Goal: Information Seeking & Learning: Learn about a topic

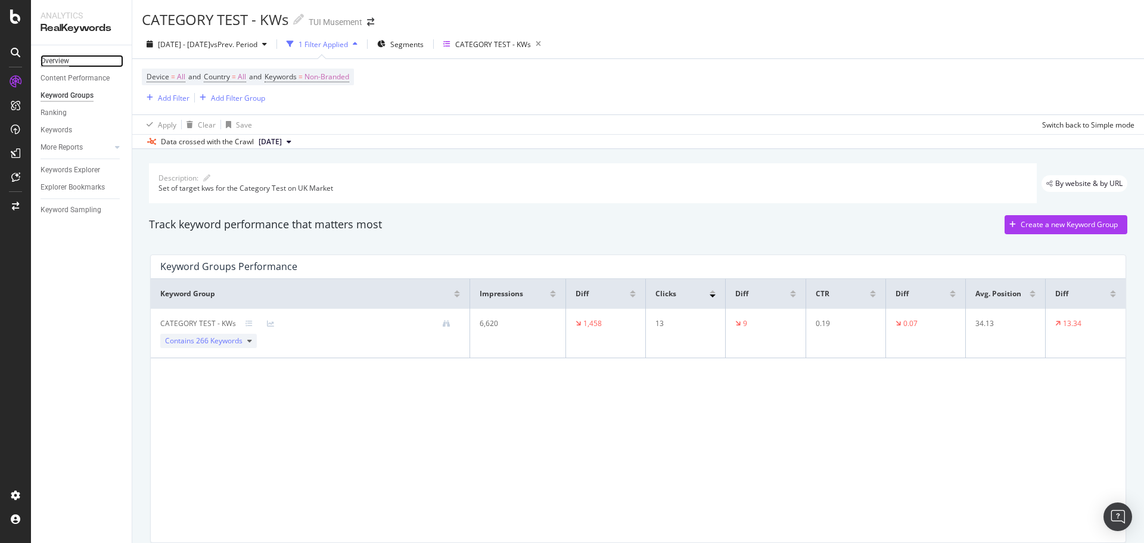
click at [64, 58] on div "Overview" at bounding box center [55, 61] width 29 height 13
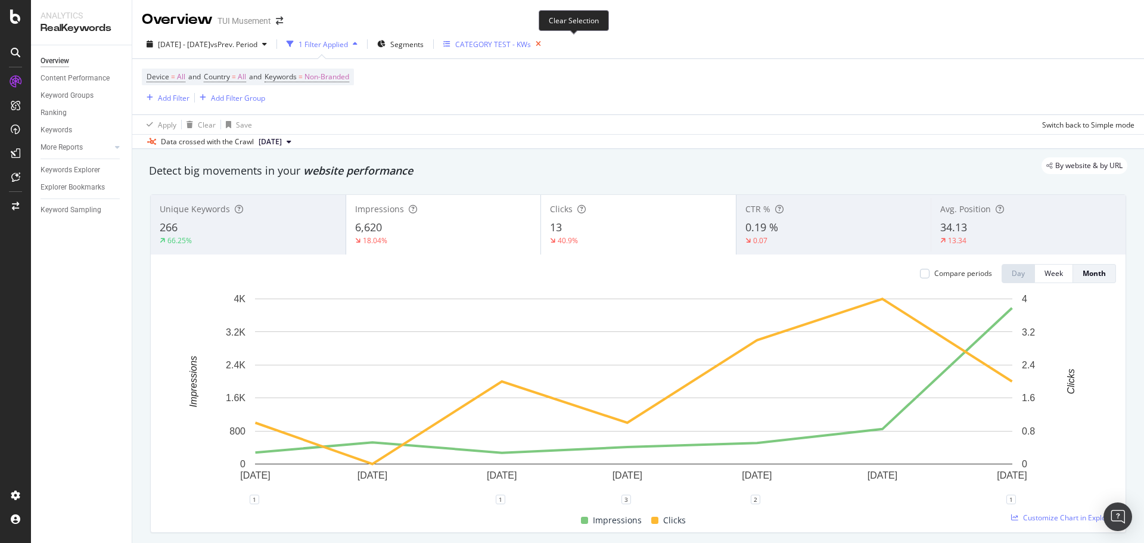
click at [546, 45] on icon "button" at bounding box center [538, 44] width 15 height 17
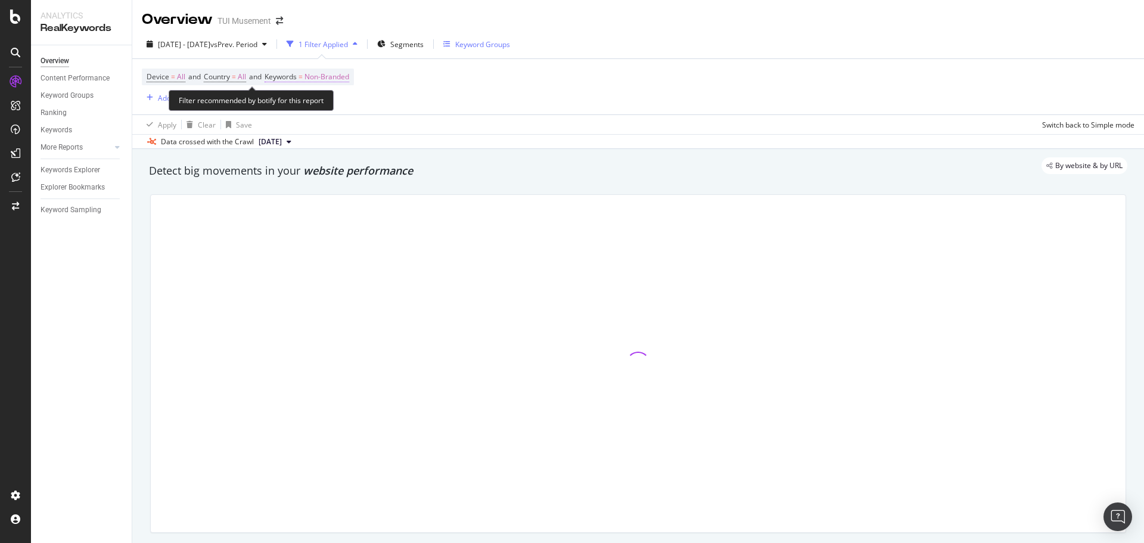
click at [346, 72] on span "Non-Branded" at bounding box center [327, 77] width 45 height 17
click at [333, 103] on div "button" at bounding box center [338, 104] width 14 height 7
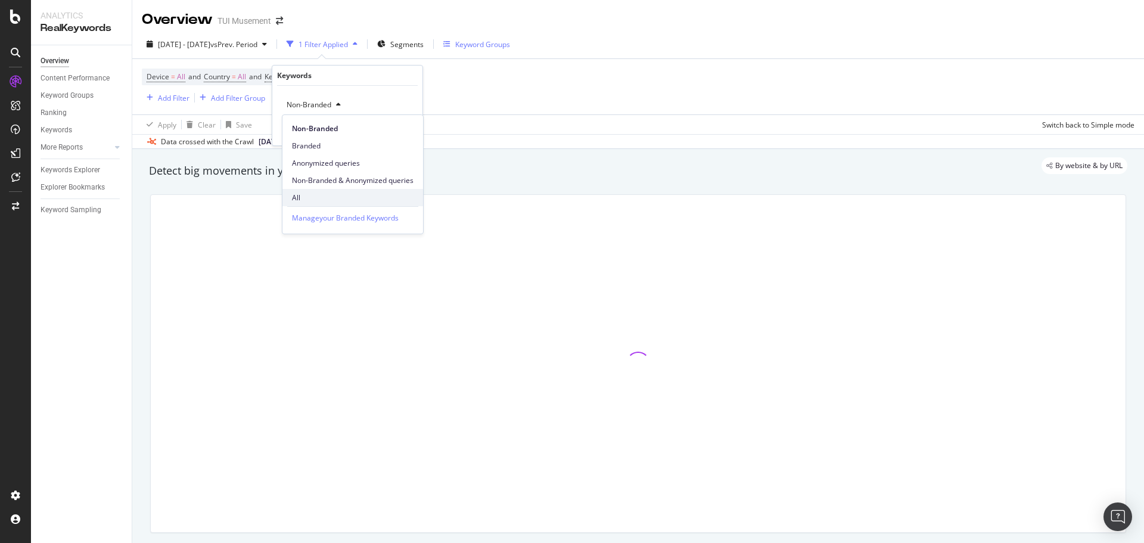
click at [322, 203] on span "All" at bounding box center [353, 198] width 122 height 11
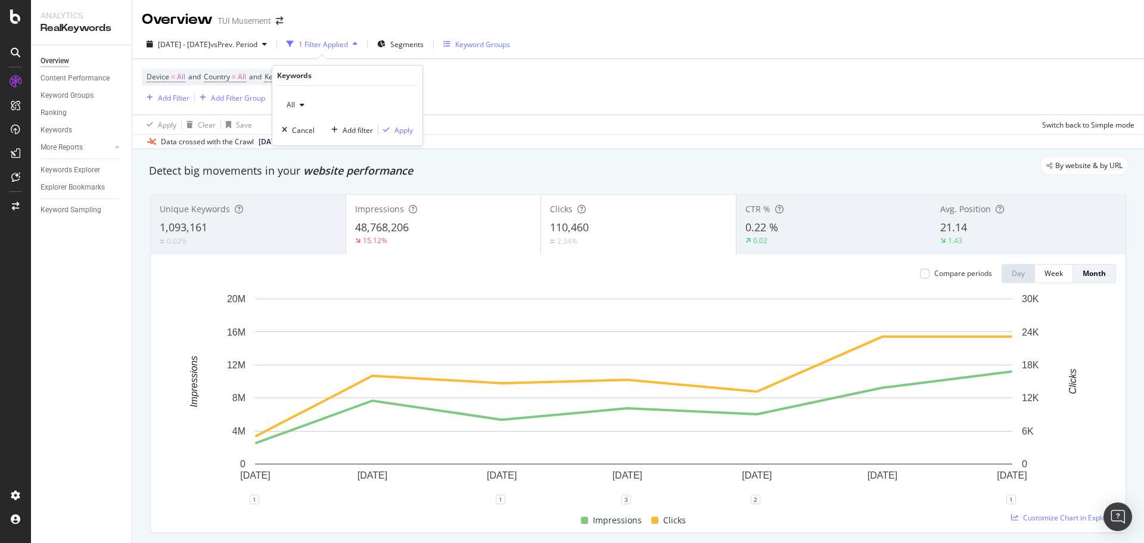
click at [660, 60] on div "Device = All and Country = All and Keywords = Non-Branded Add Filter Add Filter…" at bounding box center [638, 86] width 993 height 55
click at [331, 79] on span "Non-Branded" at bounding box center [327, 77] width 45 height 17
click at [332, 106] on div "button" at bounding box center [338, 104] width 14 height 7
click at [318, 197] on span "All" at bounding box center [353, 198] width 122 height 11
click at [407, 132] on div "Apply" at bounding box center [404, 130] width 18 height 10
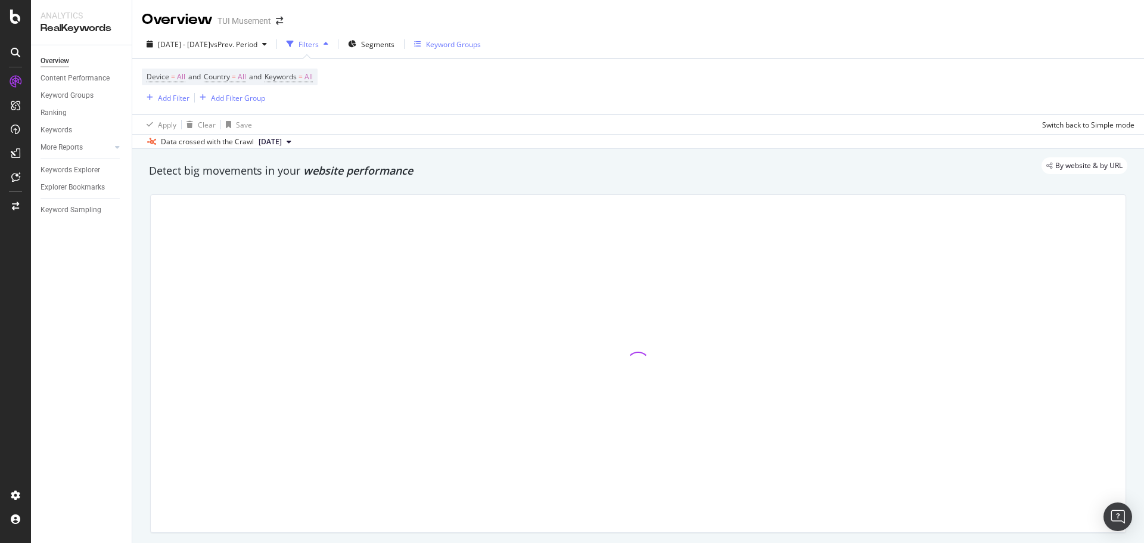
click at [573, 74] on div "Device = All and Country = All and Keywords = All Add Filter Add Filter Group" at bounding box center [638, 86] width 993 height 55
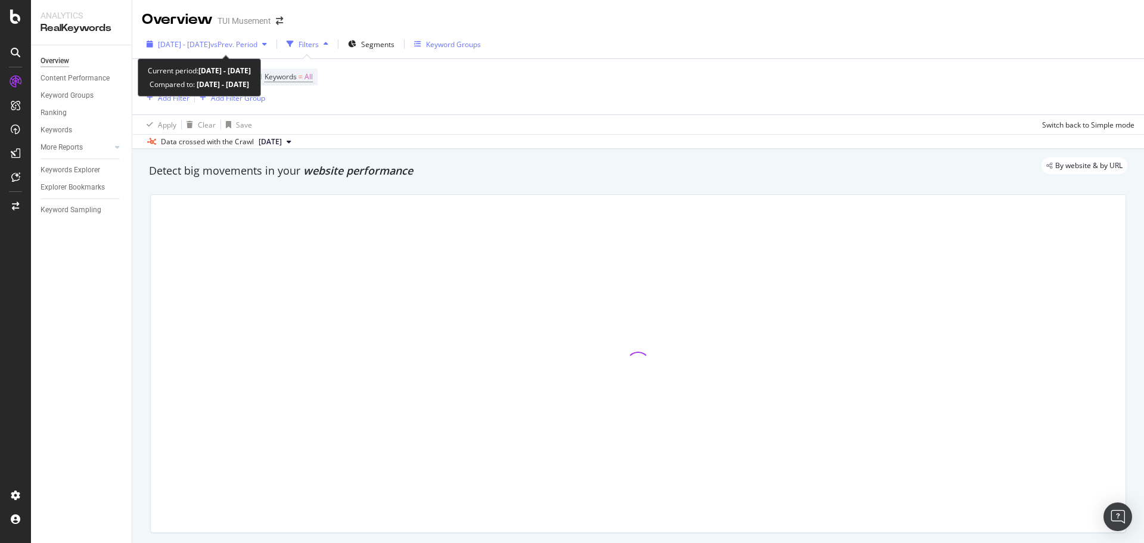
click at [257, 49] on span "vs Prev. Period" at bounding box center [233, 44] width 47 height 10
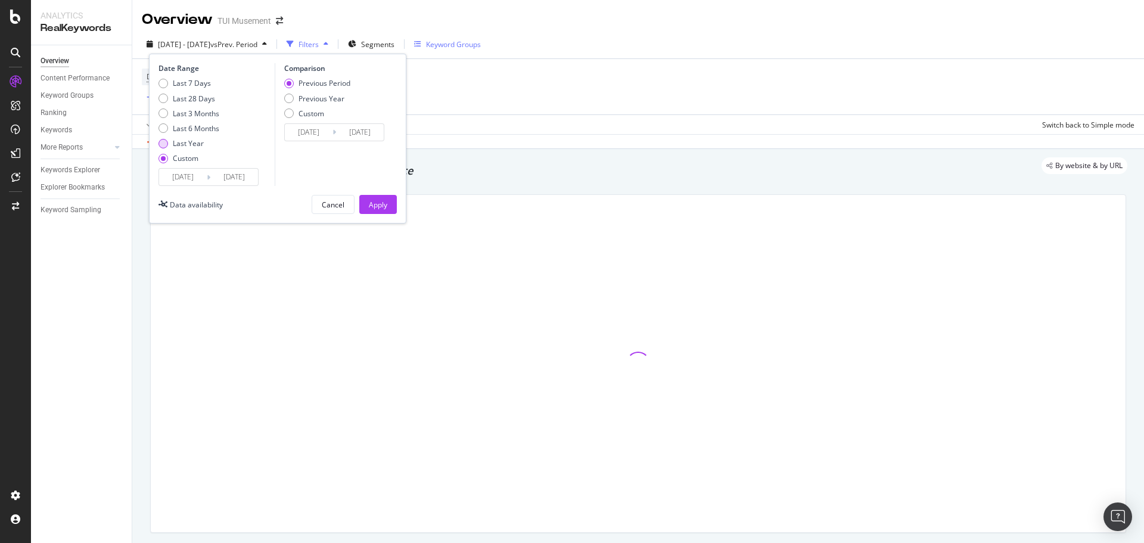
click at [190, 144] on div "Last Year" at bounding box center [188, 143] width 31 height 10
type input "[DATE]"
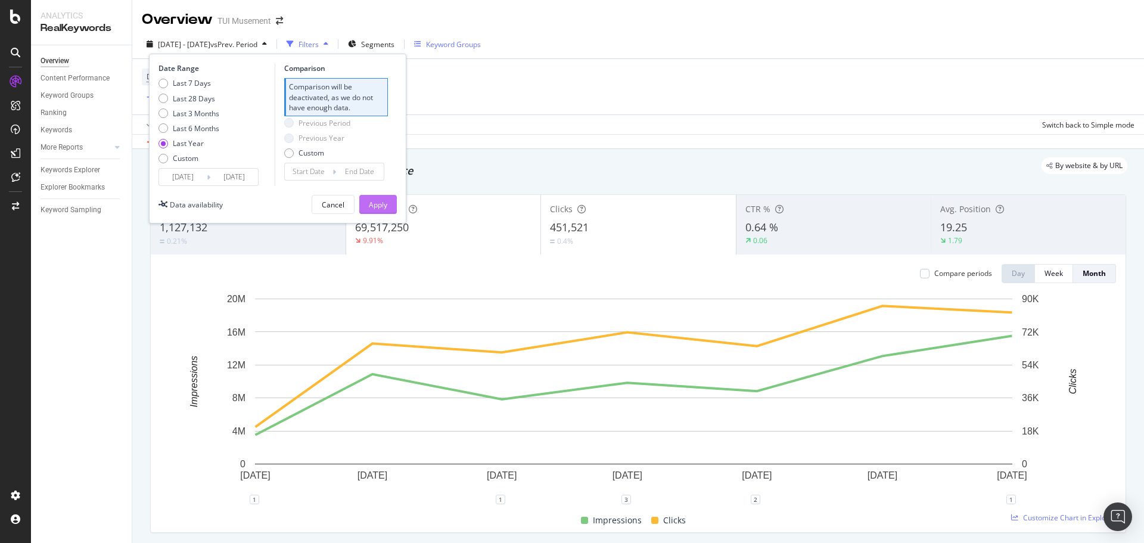
click at [386, 200] on div "Apply" at bounding box center [378, 205] width 18 height 10
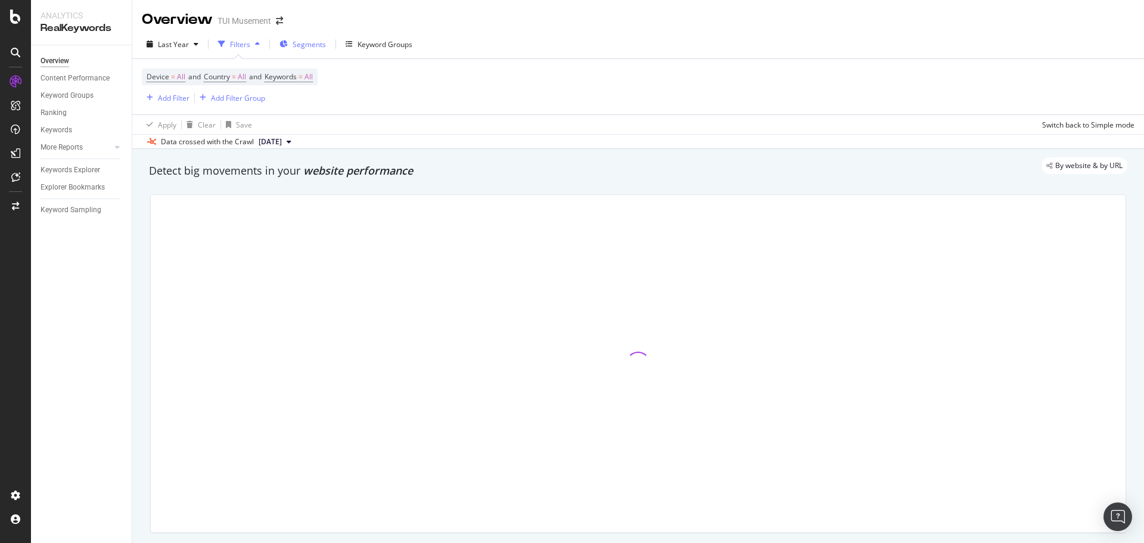
click at [308, 44] on span "Segments" at bounding box center [309, 44] width 33 height 10
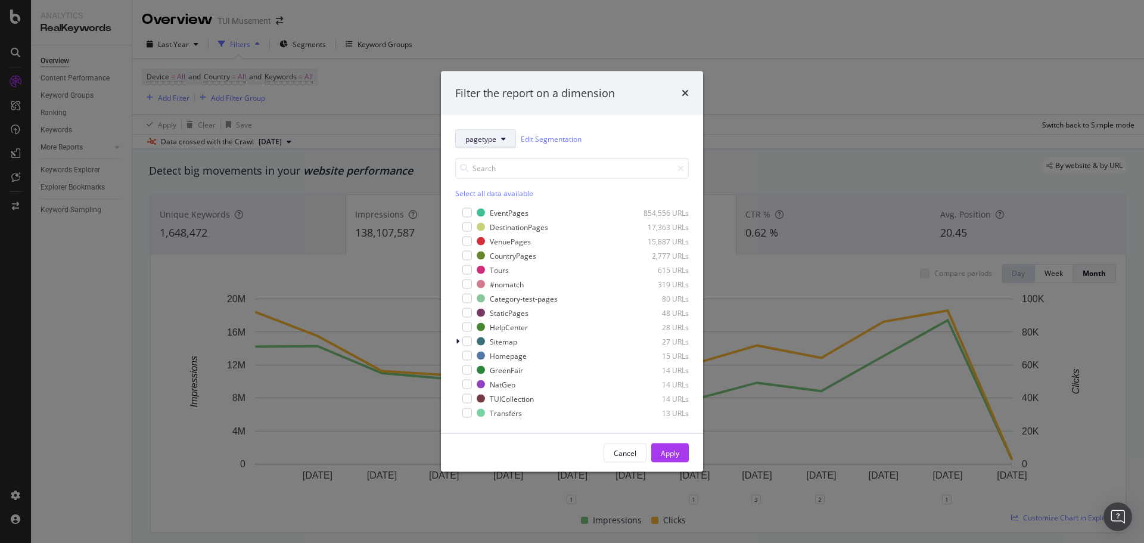
click at [498, 134] on button "pagetype" at bounding box center [485, 138] width 61 height 19
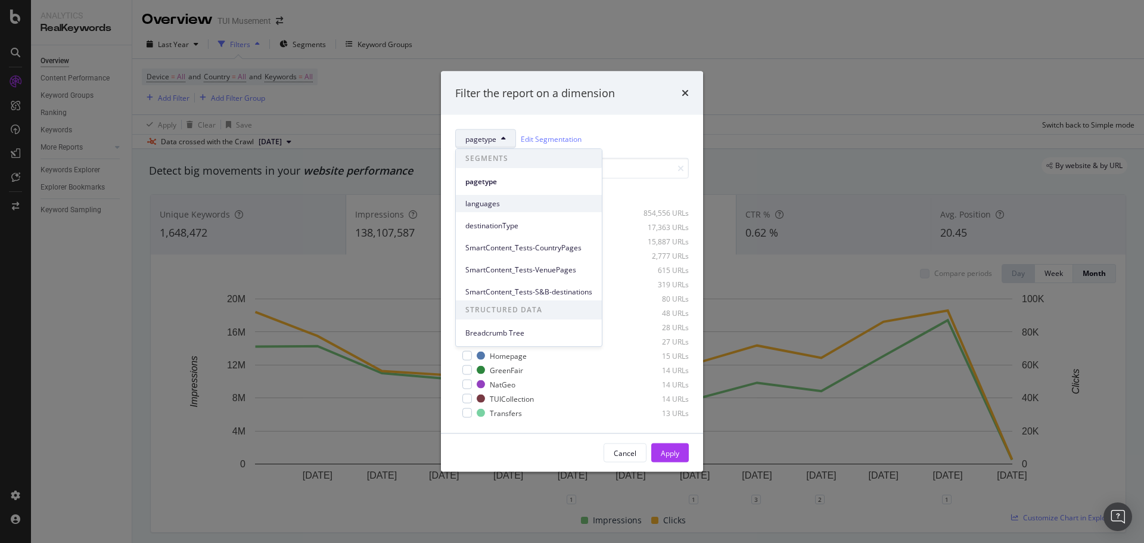
click at [499, 203] on span "languages" at bounding box center [529, 203] width 127 height 11
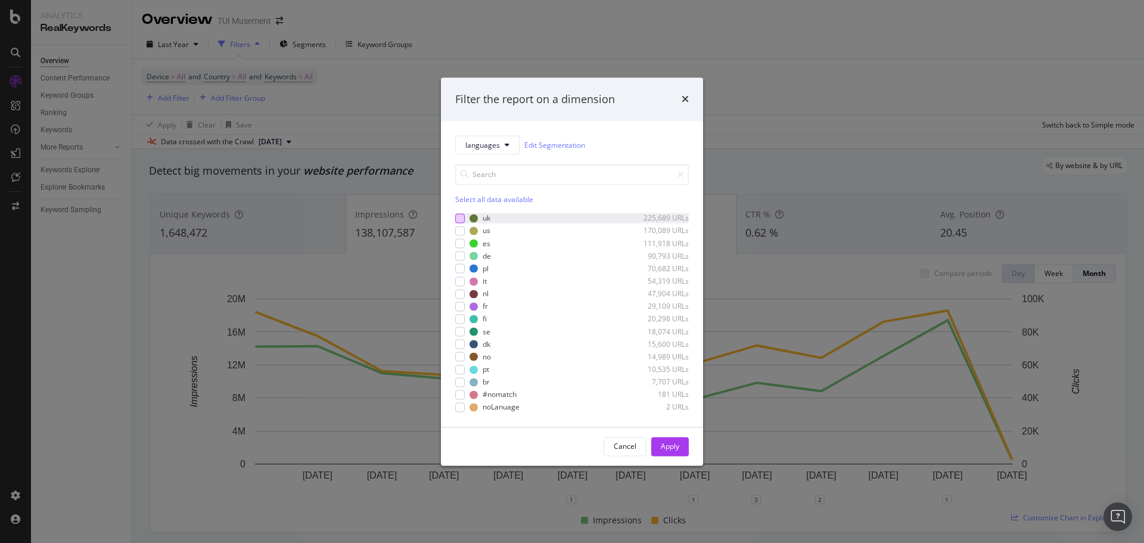
click at [460, 218] on div "modal" at bounding box center [460, 218] width 10 height 10
click at [672, 440] on div "Apply" at bounding box center [670, 446] width 18 height 18
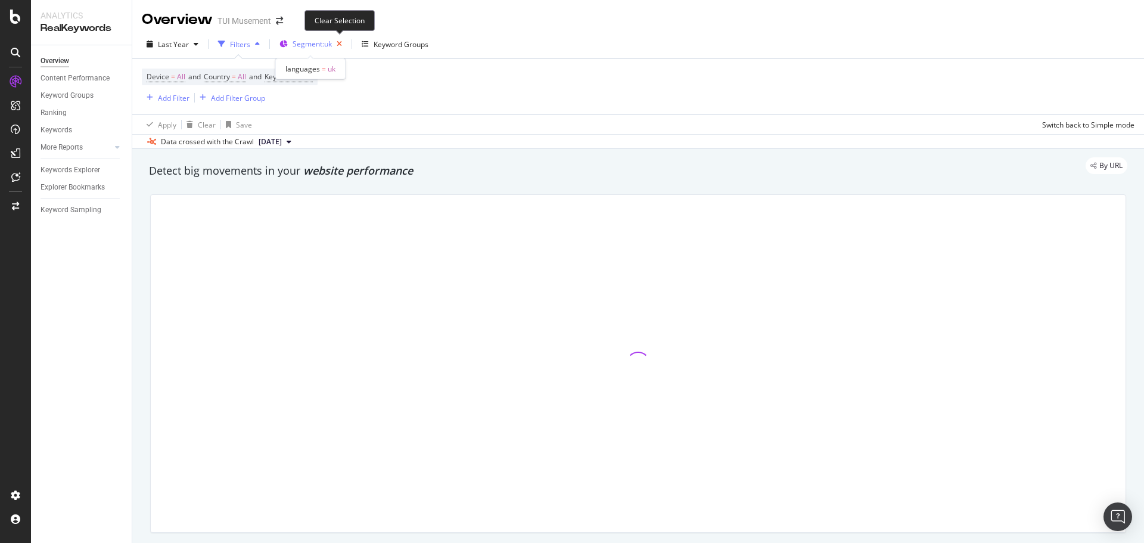
click at [340, 45] on icon "button" at bounding box center [339, 44] width 15 height 17
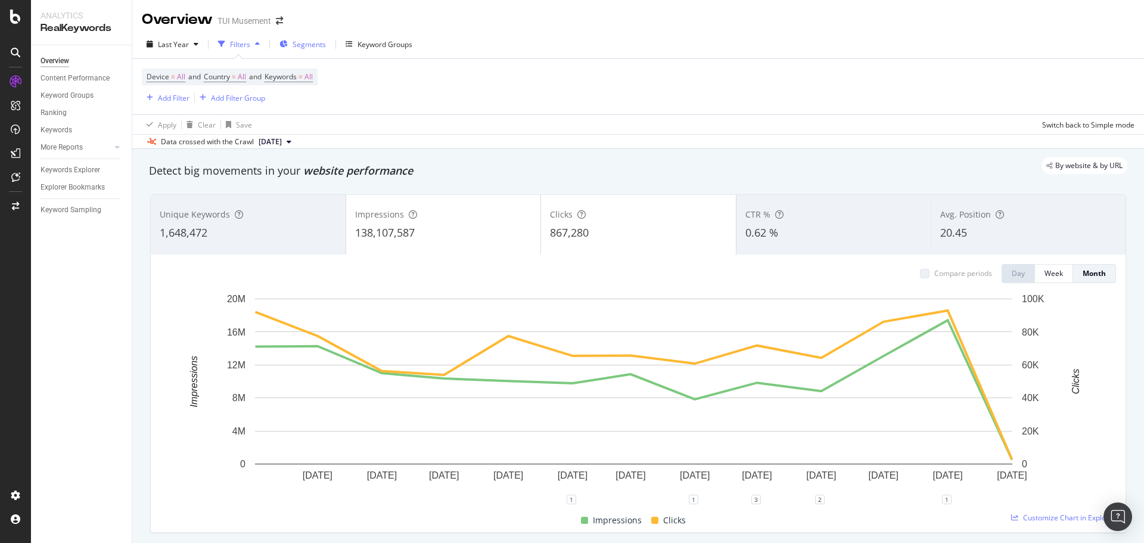
click at [293, 48] on span "Segments" at bounding box center [309, 44] width 33 height 10
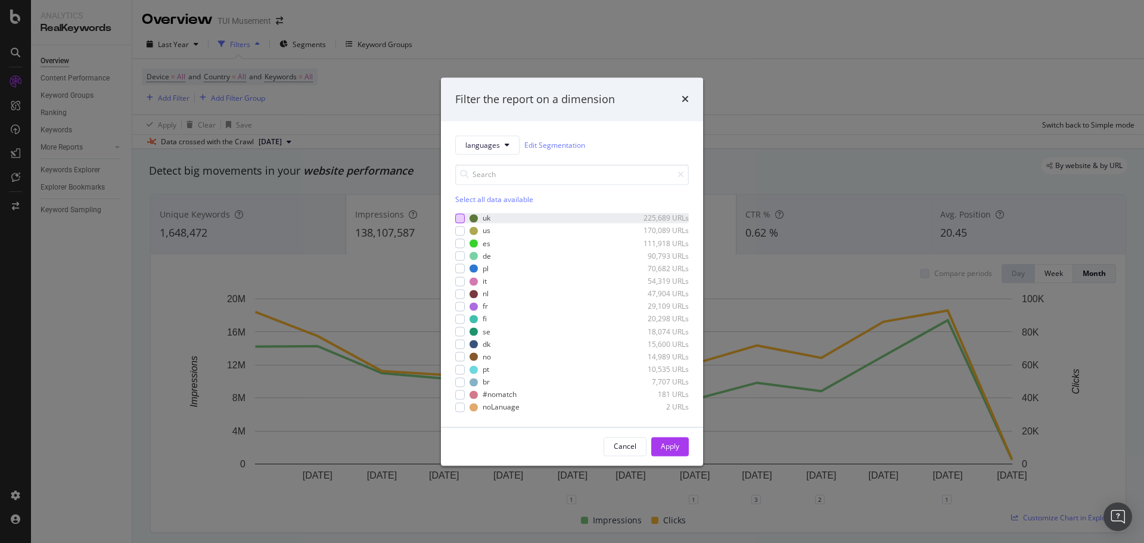
click at [458, 216] on div "modal" at bounding box center [460, 218] width 10 height 10
click at [686, 449] on button "Apply" at bounding box center [670, 446] width 38 height 19
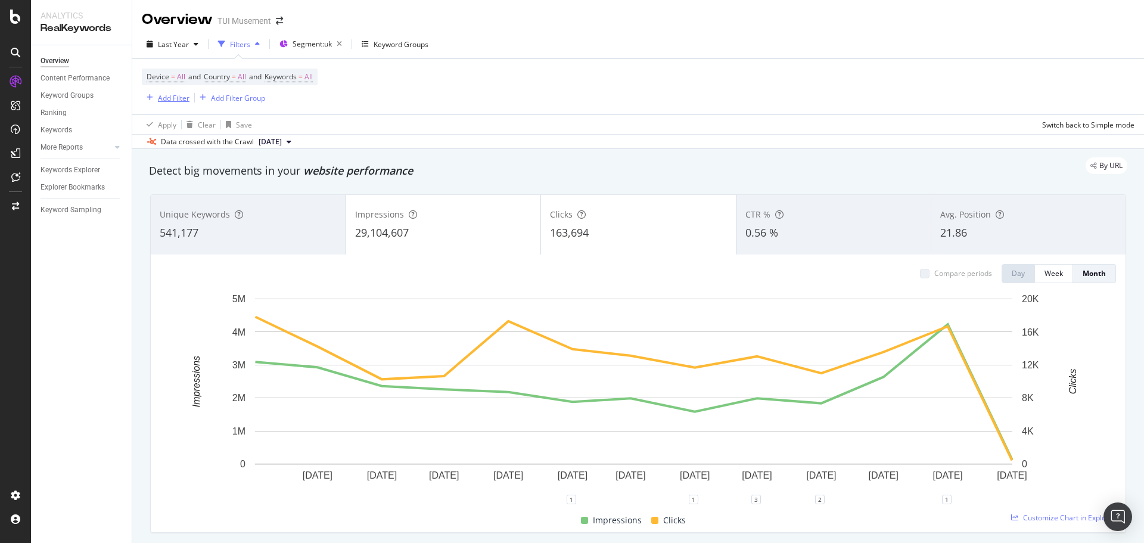
click at [176, 96] on div "Add Filter" at bounding box center [174, 98] width 32 height 10
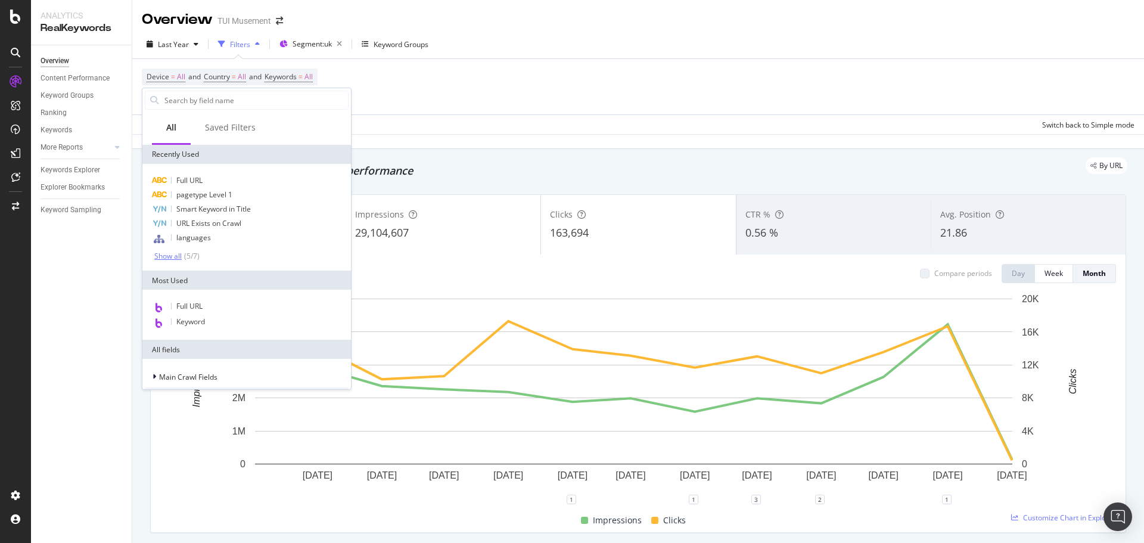
click at [184, 260] on div "( 5 / 7 )" at bounding box center [191, 256] width 18 height 10
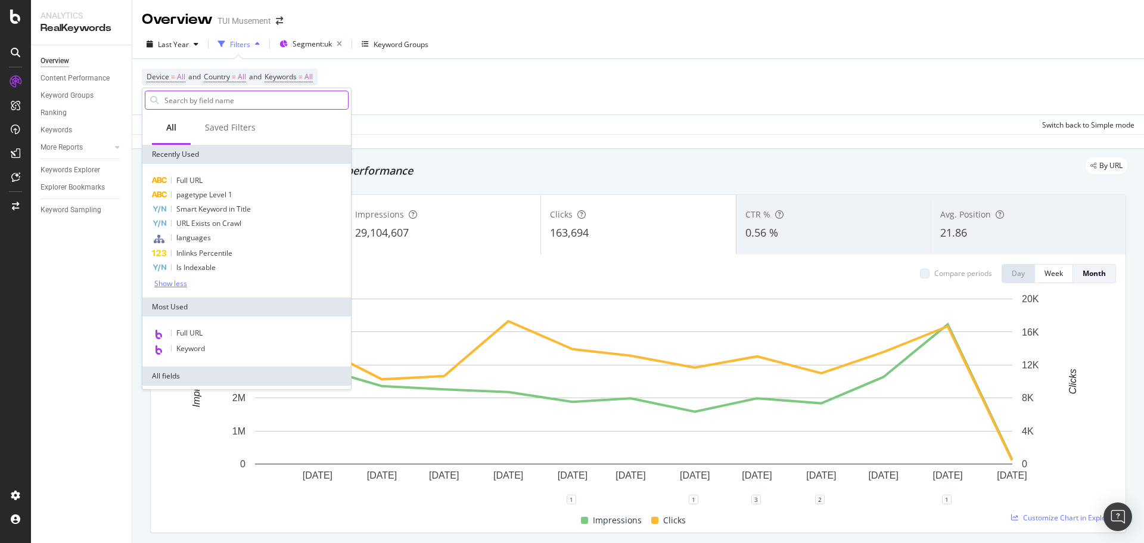
click at [218, 94] on input "text" at bounding box center [255, 100] width 185 height 18
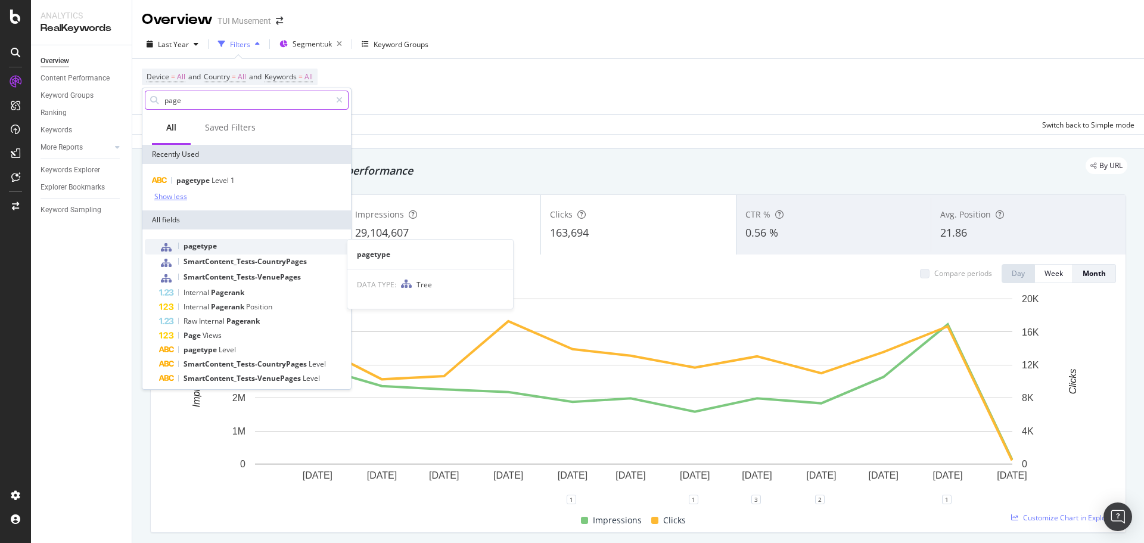
type input "page"
click at [229, 249] on div "pagetype" at bounding box center [254, 246] width 190 height 15
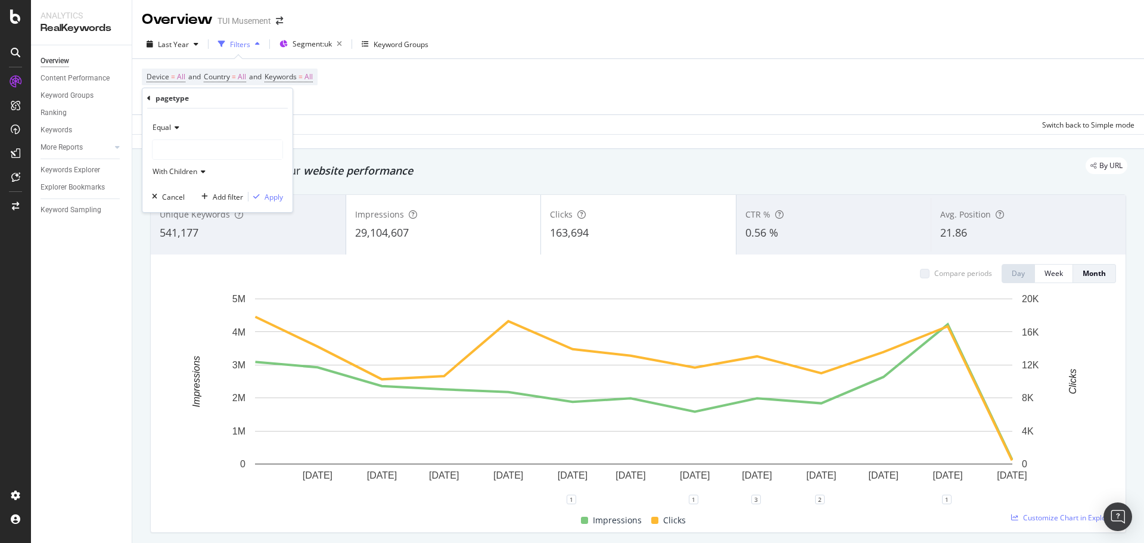
click at [187, 153] on div at bounding box center [218, 149] width 130 height 19
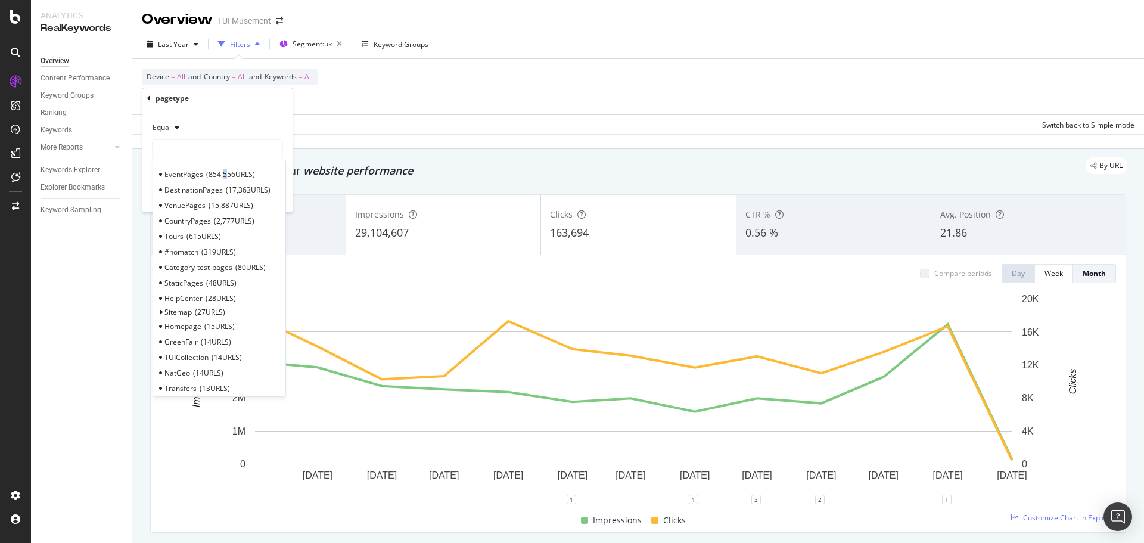
click at [224, 173] on span "854,556 URLS" at bounding box center [230, 174] width 49 height 10
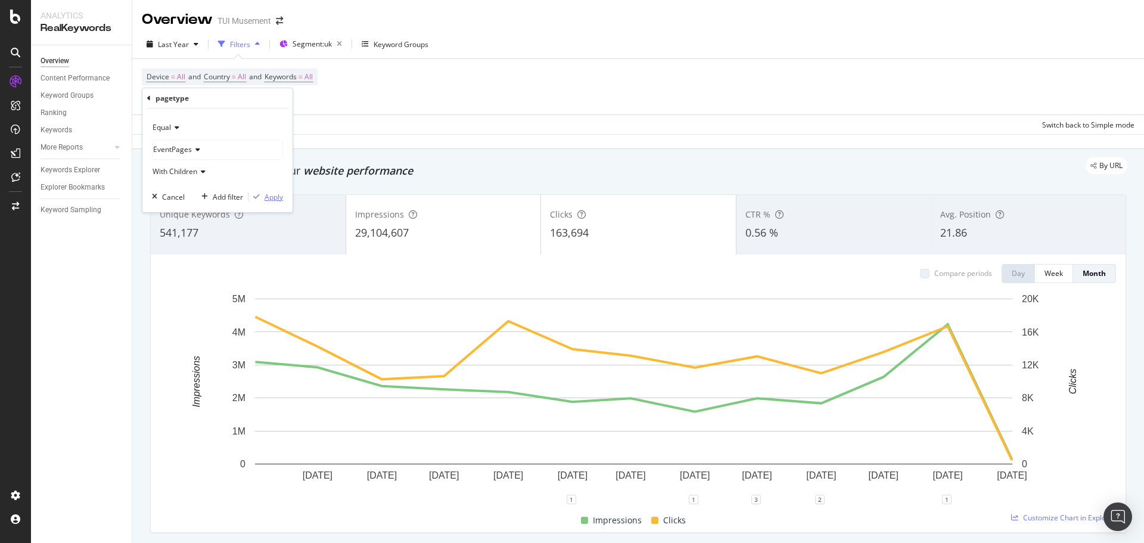
drag, startPoint x: 271, startPoint y: 200, endPoint x: 478, endPoint y: 104, distance: 227.8
click at [271, 200] on div "Apply" at bounding box center [274, 197] width 18 height 10
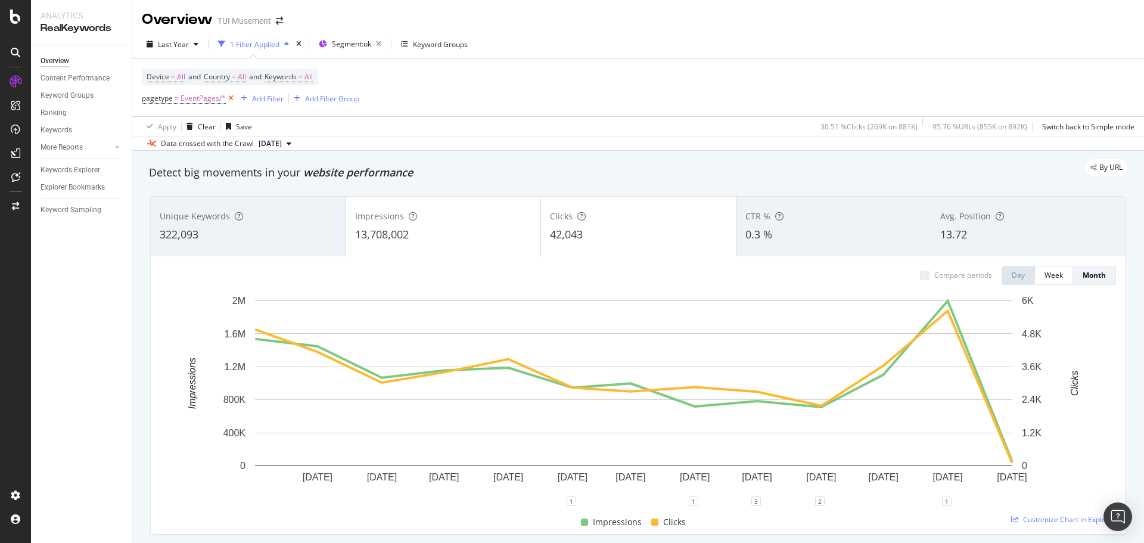
click at [232, 98] on icon at bounding box center [231, 98] width 10 height 12
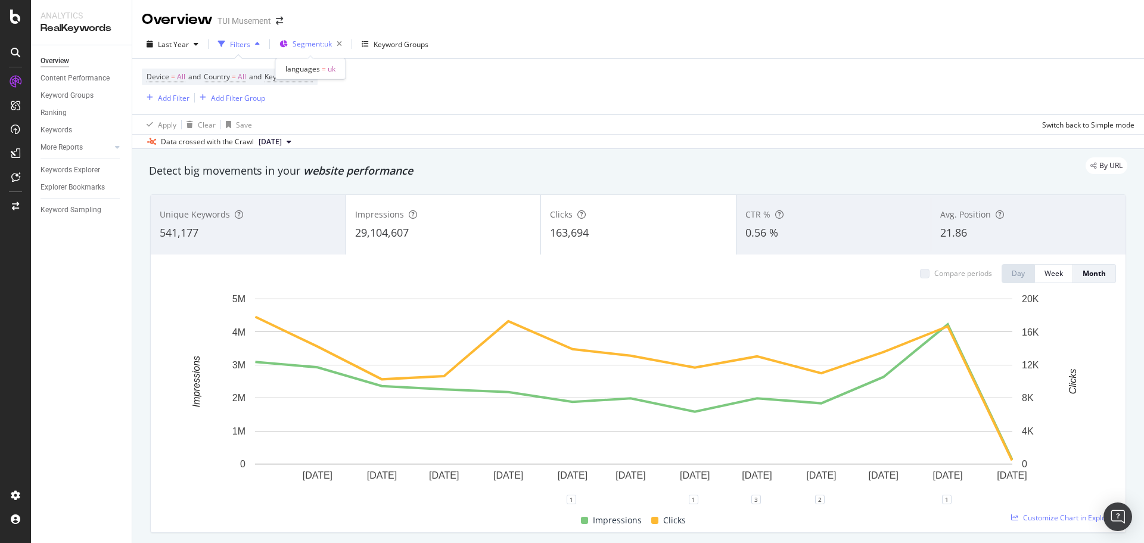
click at [305, 50] on div "Segment: [GEOGRAPHIC_DATA]" at bounding box center [320, 44] width 54 height 17
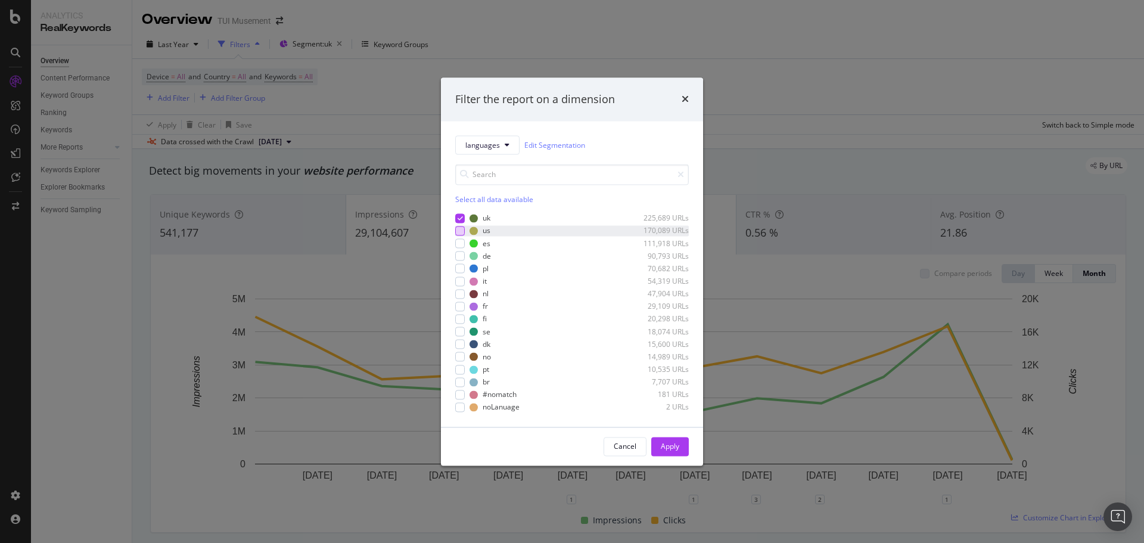
click at [461, 229] on div "modal" at bounding box center [460, 231] width 10 height 10
click at [460, 216] on icon "modal" at bounding box center [460, 218] width 5 height 6
click at [681, 445] on button "Apply" at bounding box center [670, 446] width 38 height 19
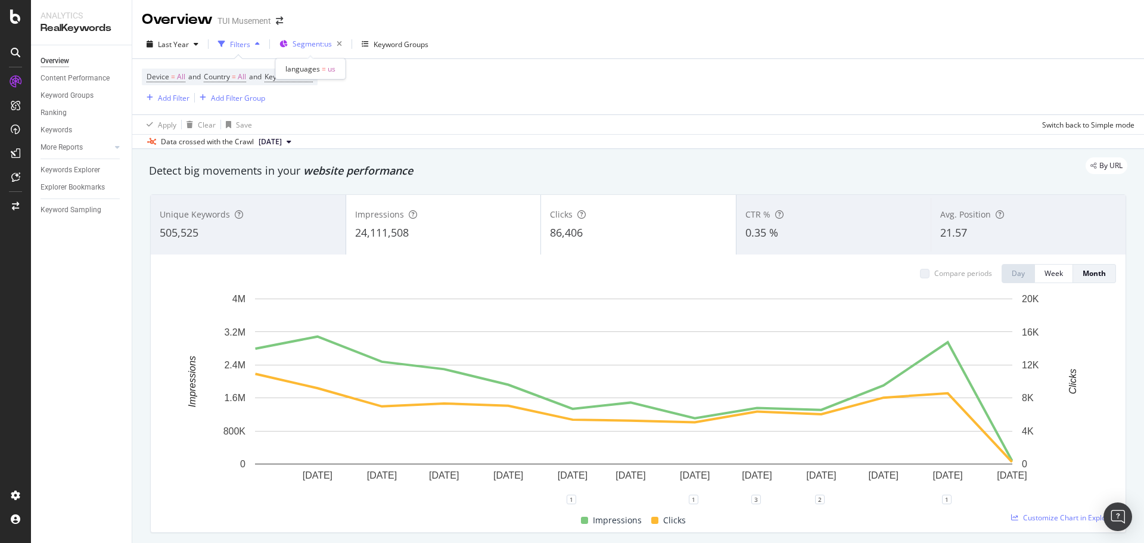
click at [305, 44] on span "Segment: us" at bounding box center [312, 44] width 39 height 10
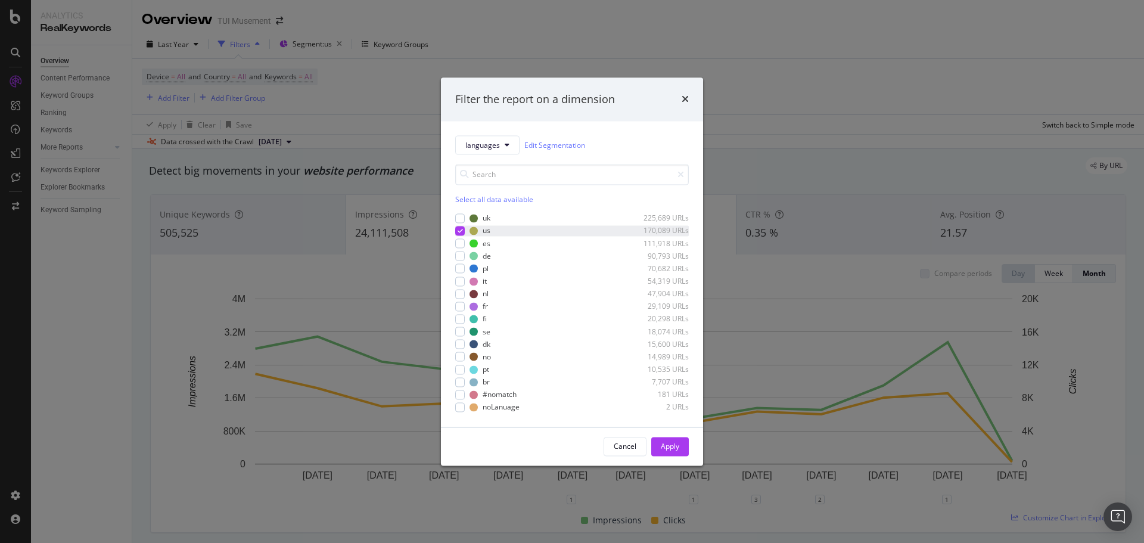
click at [464, 226] on div "modal" at bounding box center [460, 231] width 10 height 10
click at [461, 243] on div "modal" at bounding box center [460, 244] width 10 height 10
click at [664, 437] on div "Apply" at bounding box center [670, 446] width 18 height 18
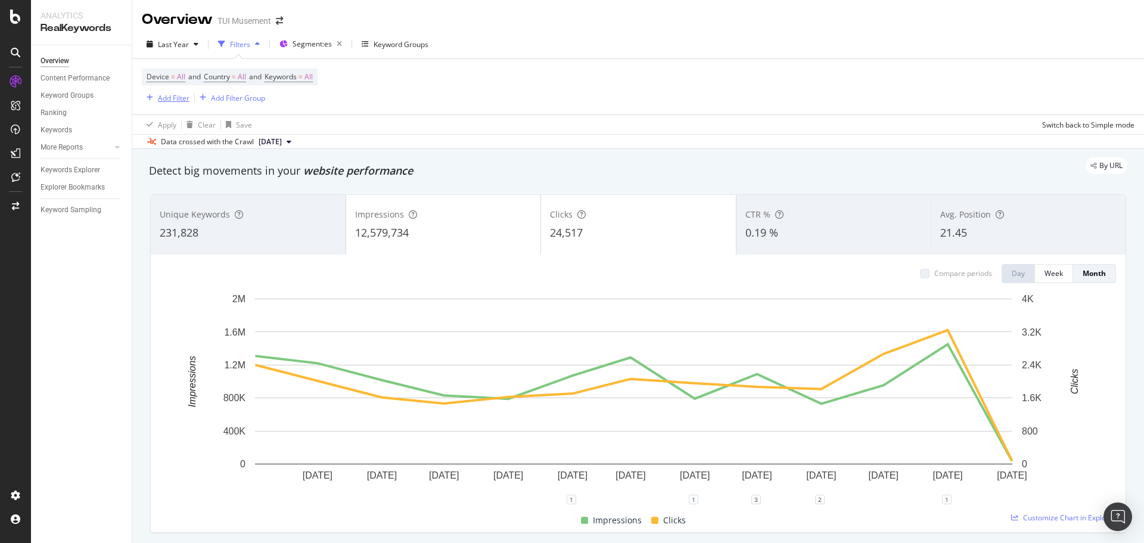
click at [177, 98] on div "Add Filter" at bounding box center [174, 98] width 32 height 10
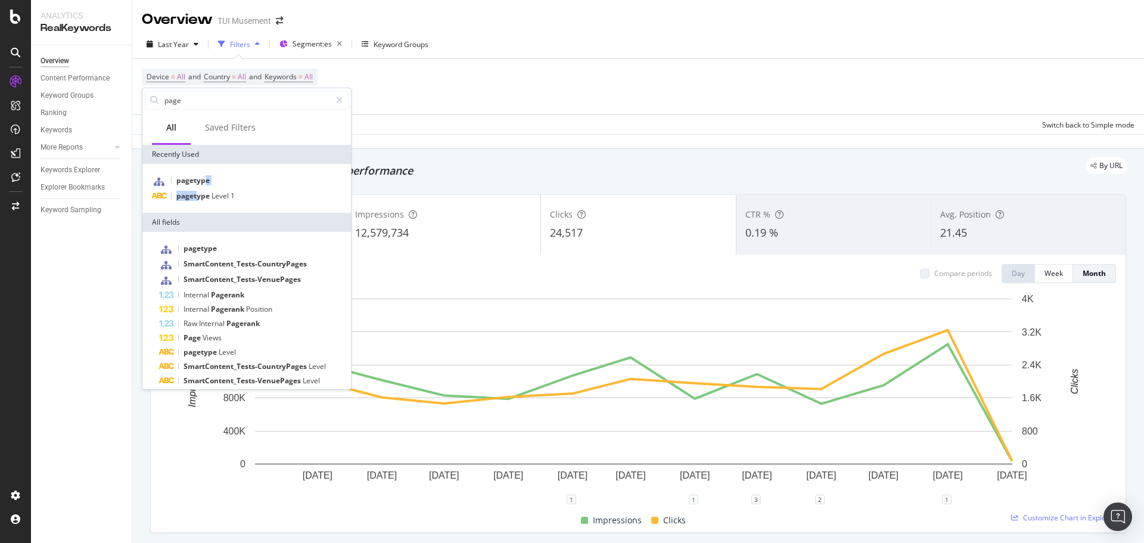
drag, startPoint x: 197, startPoint y: 189, endPoint x: 207, endPoint y: 172, distance: 19.7
click at [207, 172] on div "pagetype pagetype Level 1" at bounding box center [246, 188] width 209 height 49
click at [215, 179] on div "pagetype" at bounding box center [247, 180] width 204 height 15
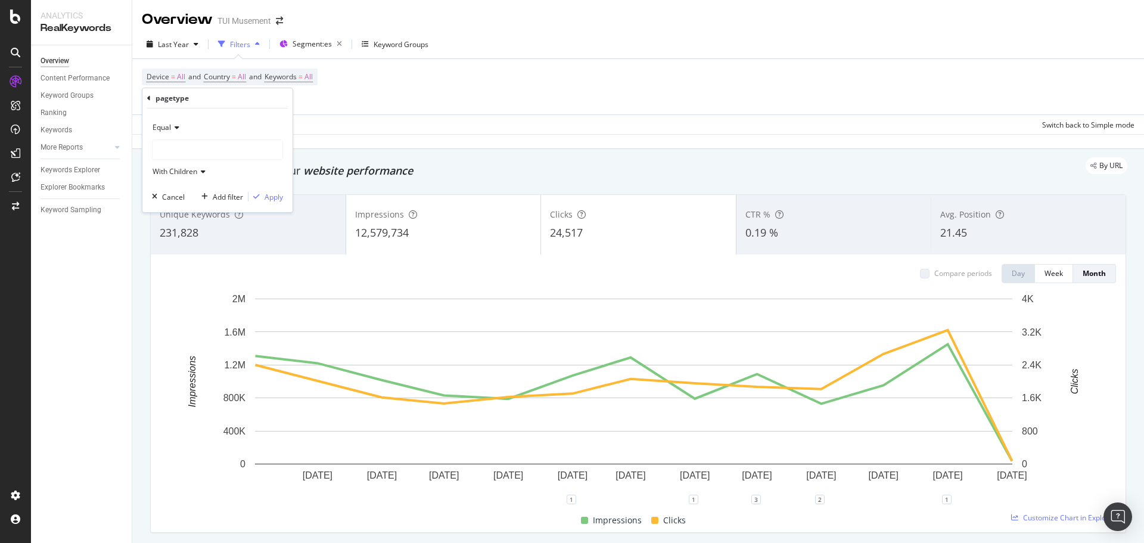
click at [175, 145] on div at bounding box center [218, 149] width 130 height 19
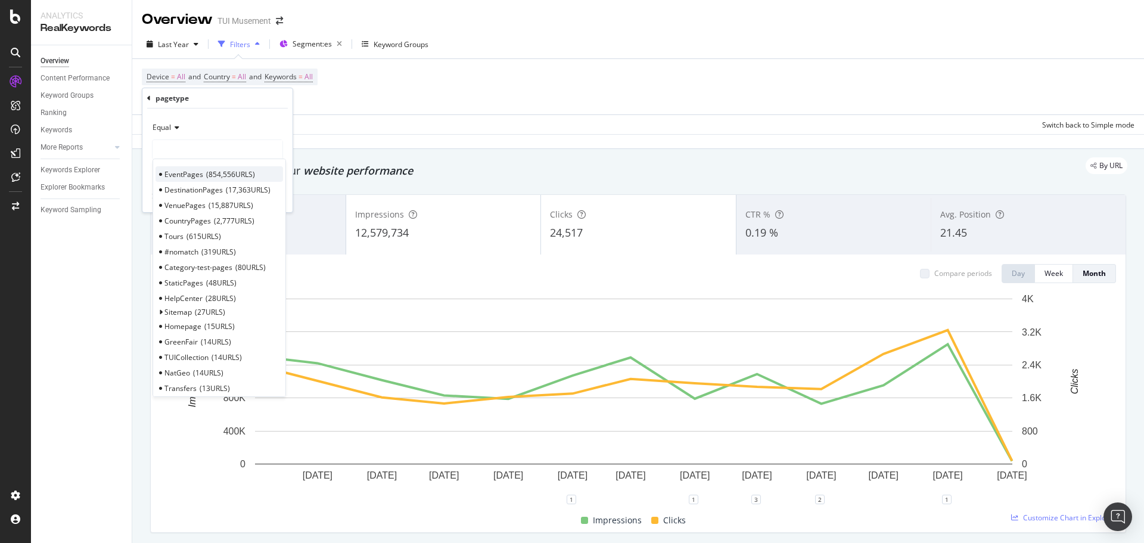
click at [190, 174] on span "EventPages" at bounding box center [184, 174] width 39 height 10
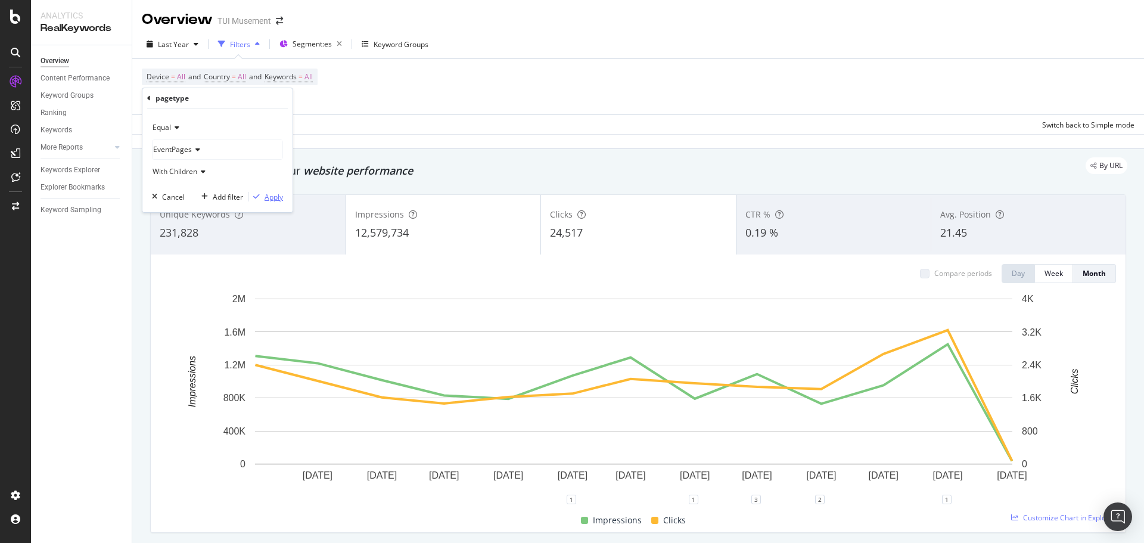
click at [272, 197] on div "Apply" at bounding box center [274, 197] width 18 height 10
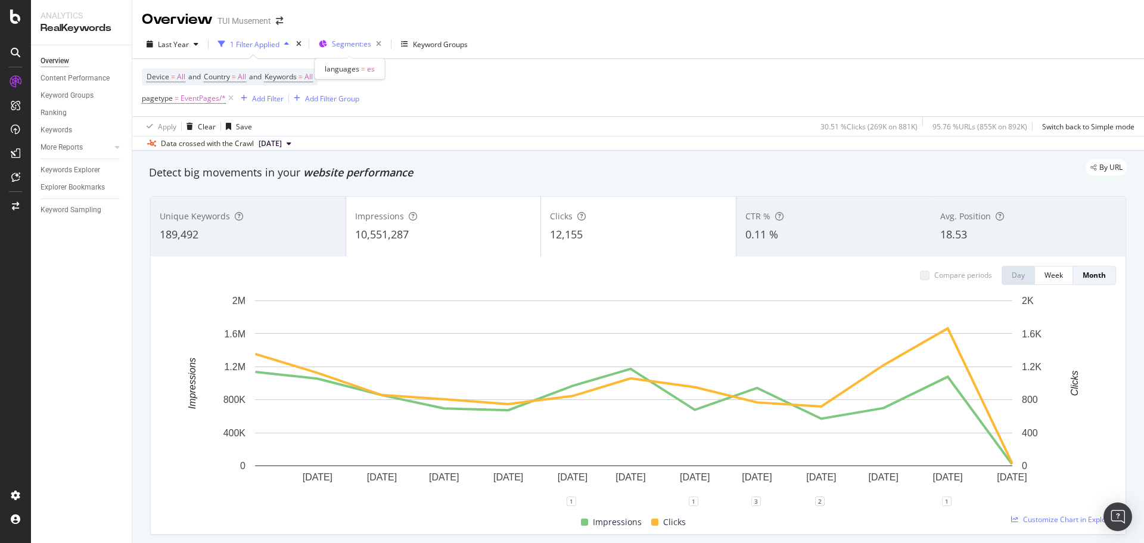
click at [355, 40] on span "Segment: es" at bounding box center [351, 44] width 39 height 10
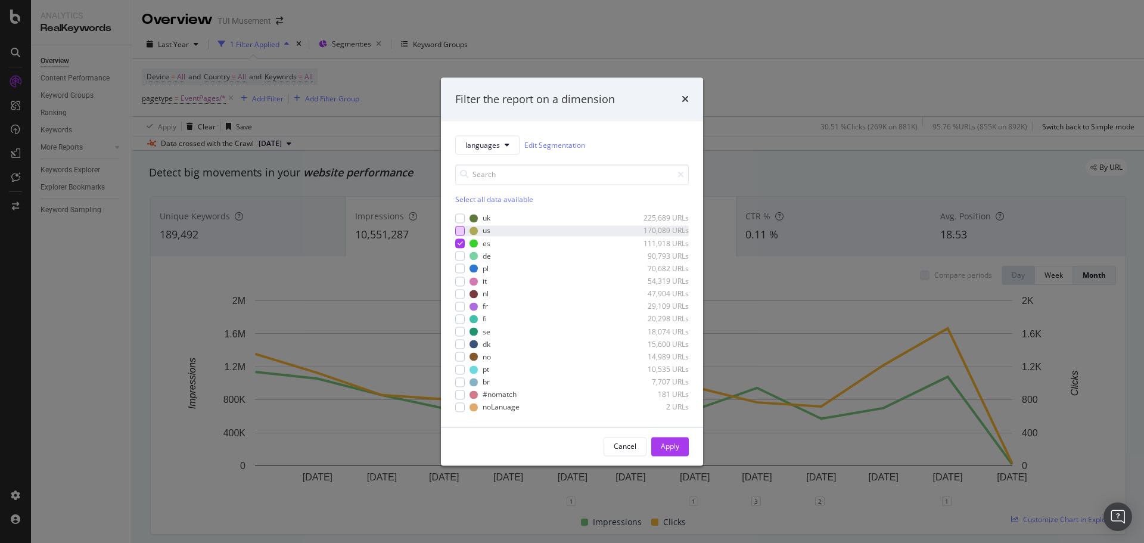
click at [460, 229] on div "modal" at bounding box center [460, 231] width 10 height 10
click at [461, 242] on icon "modal" at bounding box center [460, 244] width 5 height 6
click at [681, 449] on button "Apply" at bounding box center [670, 446] width 38 height 19
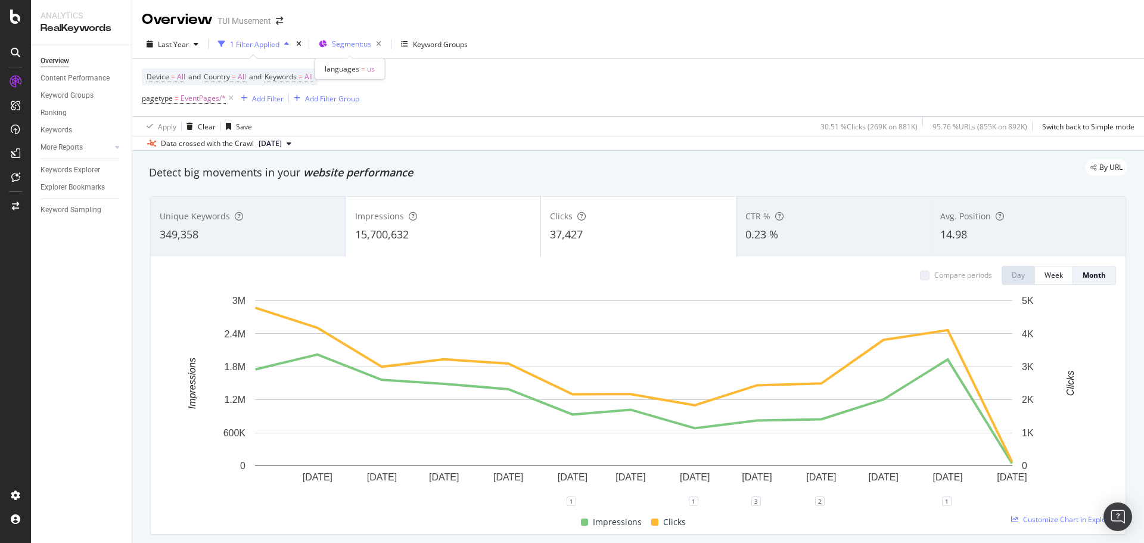
click at [367, 41] on span "Segment: us" at bounding box center [351, 44] width 39 height 10
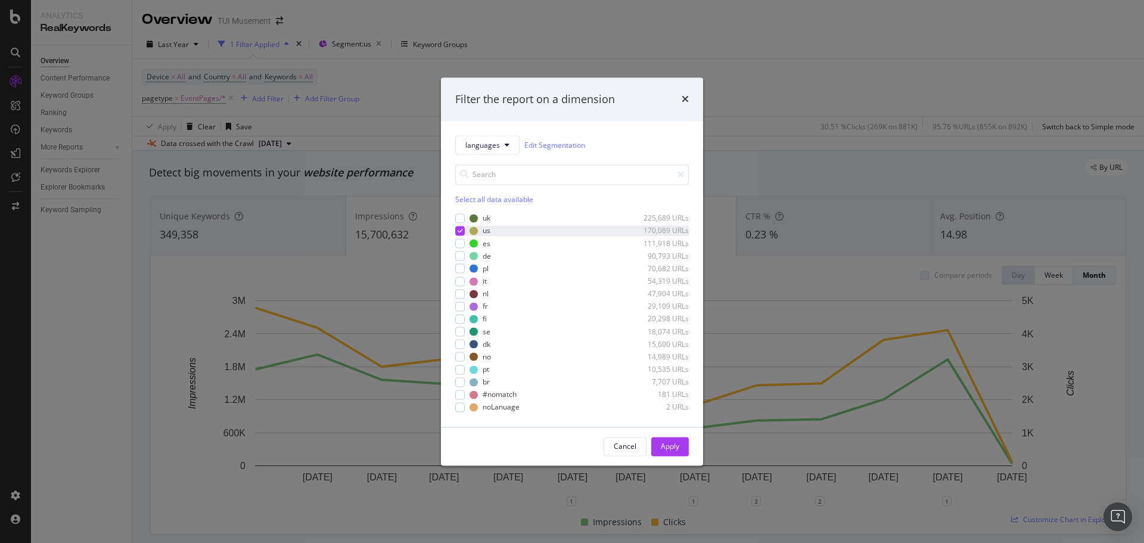
click at [459, 228] on icon "modal" at bounding box center [460, 231] width 5 height 6
click at [458, 257] on div "modal" at bounding box center [460, 257] width 10 height 10
click at [664, 447] on div "Apply" at bounding box center [670, 446] width 18 height 10
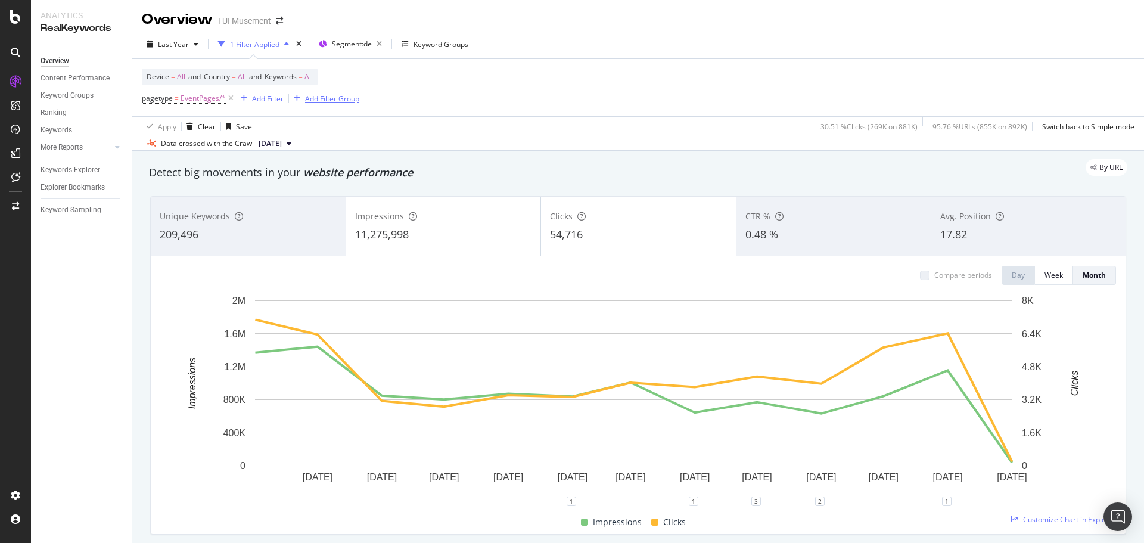
click at [231, 97] on icon at bounding box center [231, 98] width 10 height 12
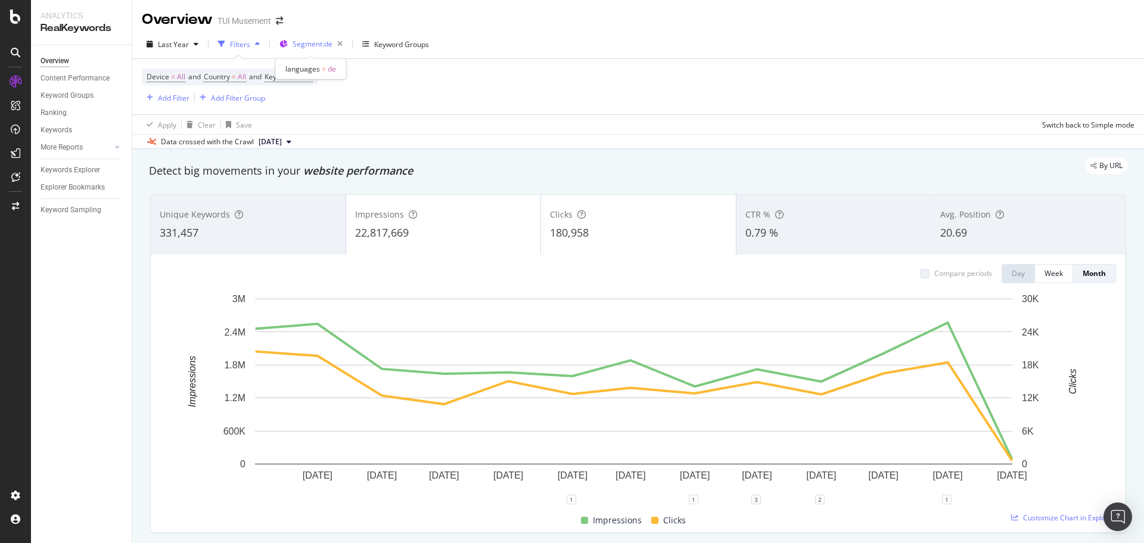
click at [311, 41] on span "Segment: de" at bounding box center [313, 44] width 40 height 10
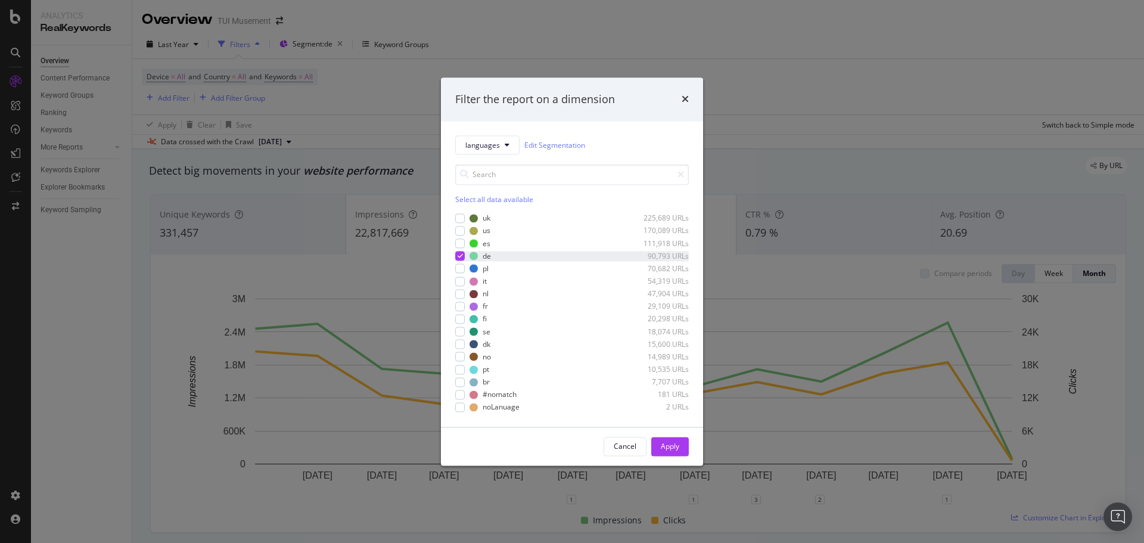
click at [460, 252] on div "modal" at bounding box center [460, 257] width 10 height 10
click at [460, 270] on div "modal" at bounding box center [460, 269] width 10 height 10
click at [674, 451] on div "Apply" at bounding box center [670, 446] width 18 height 10
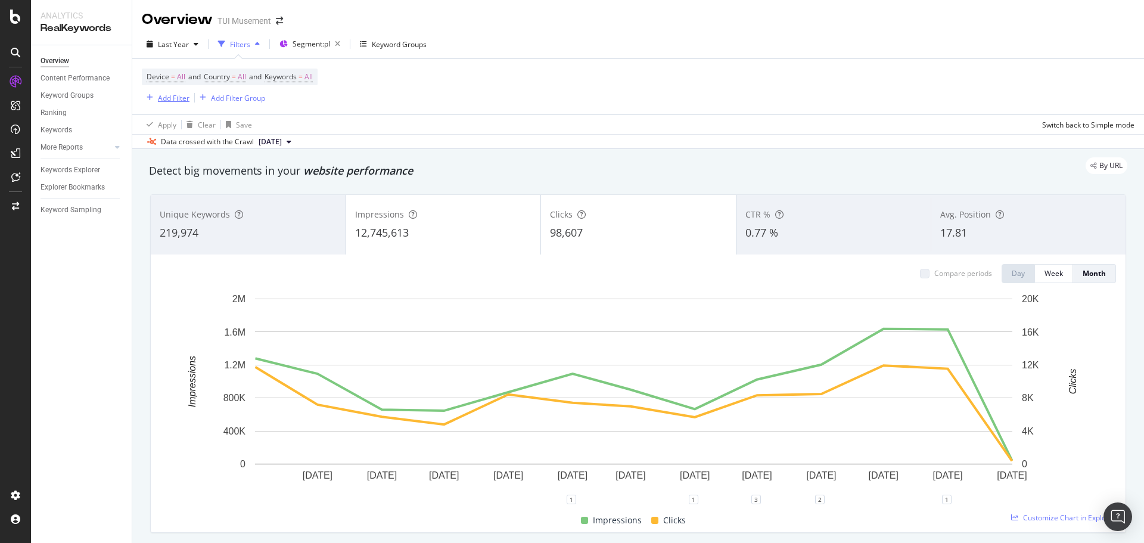
click at [179, 91] on div "Add Filter" at bounding box center [166, 97] width 48 height 13
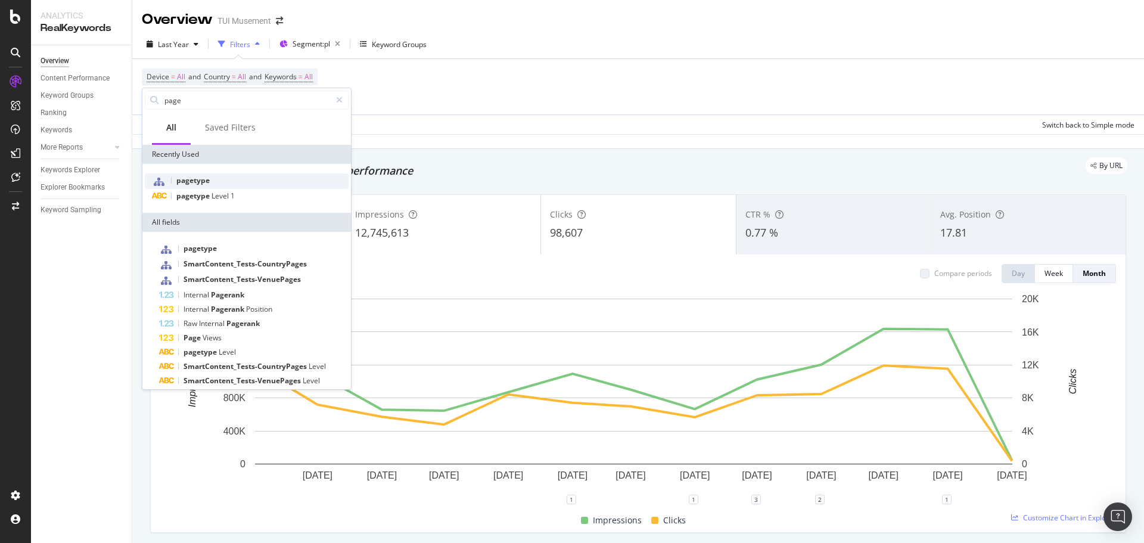
click at [202, 184] on span "pagetype" at bounding box center [192, 180] width 33 height 10
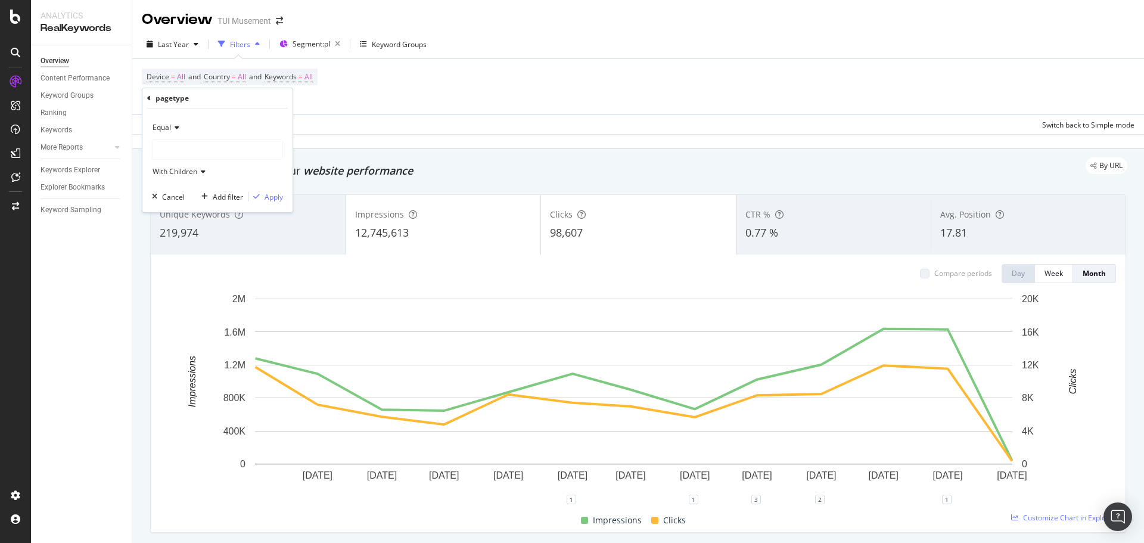
click at [194, 152] on div at bounding box center [218, 149] width 130 height 19
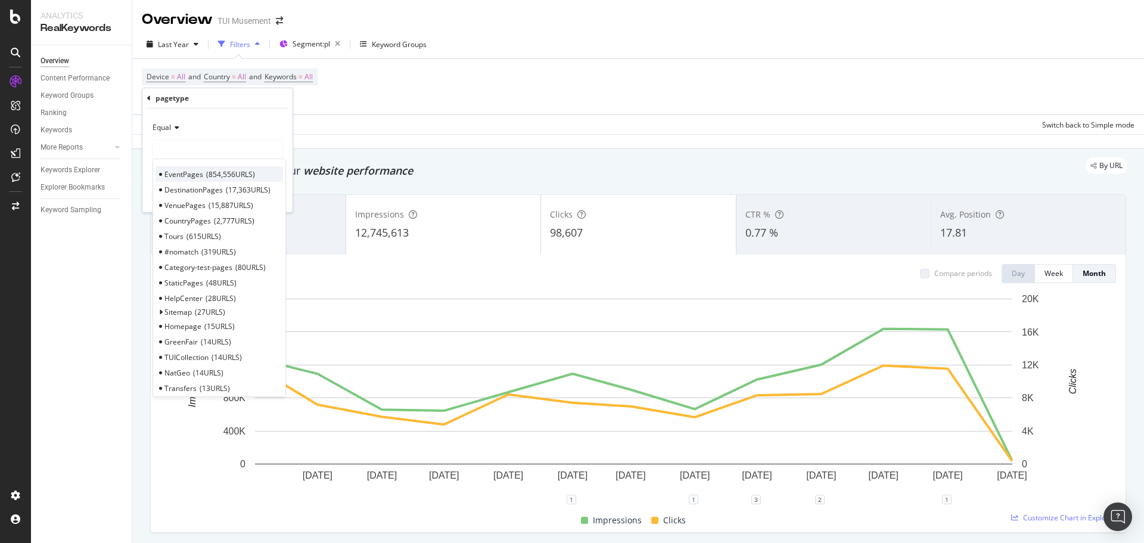
click at [215, 175] on span "854,556 URLS" at bounding box center [230, 174] width 49 height 10
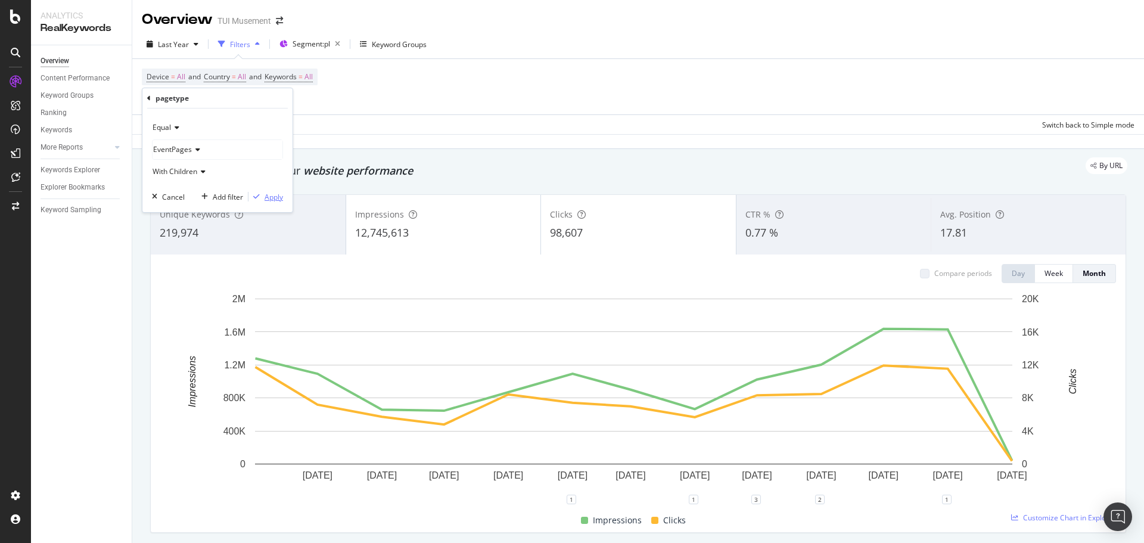
click at [268, 202] on div "Apply" at bounding box center [266, 196] width 35 height 11
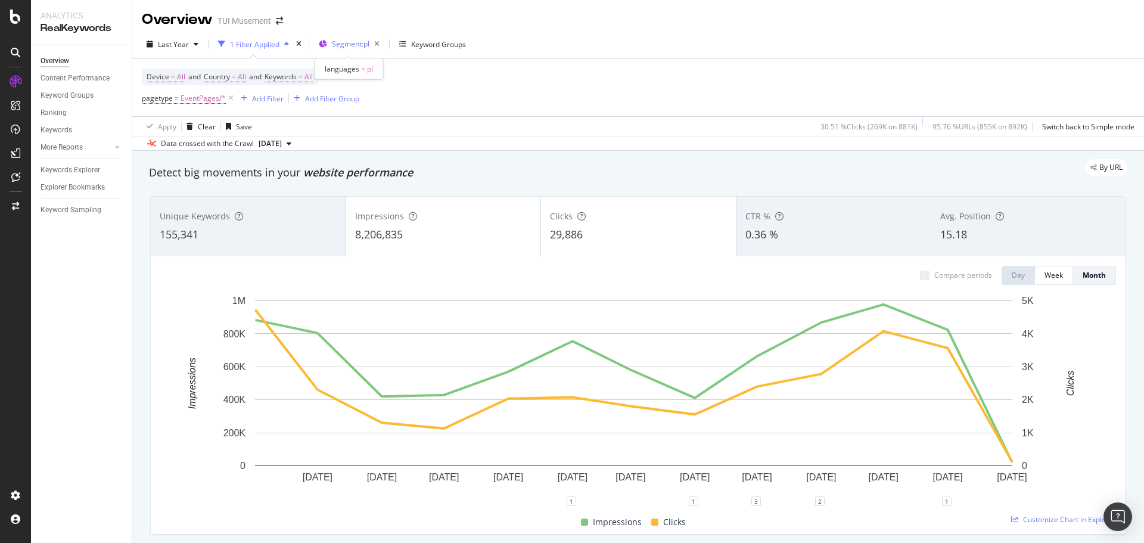
click at [367, 41] on span "Segment: pl" at bounding box center [351, 44] width 38 height 10
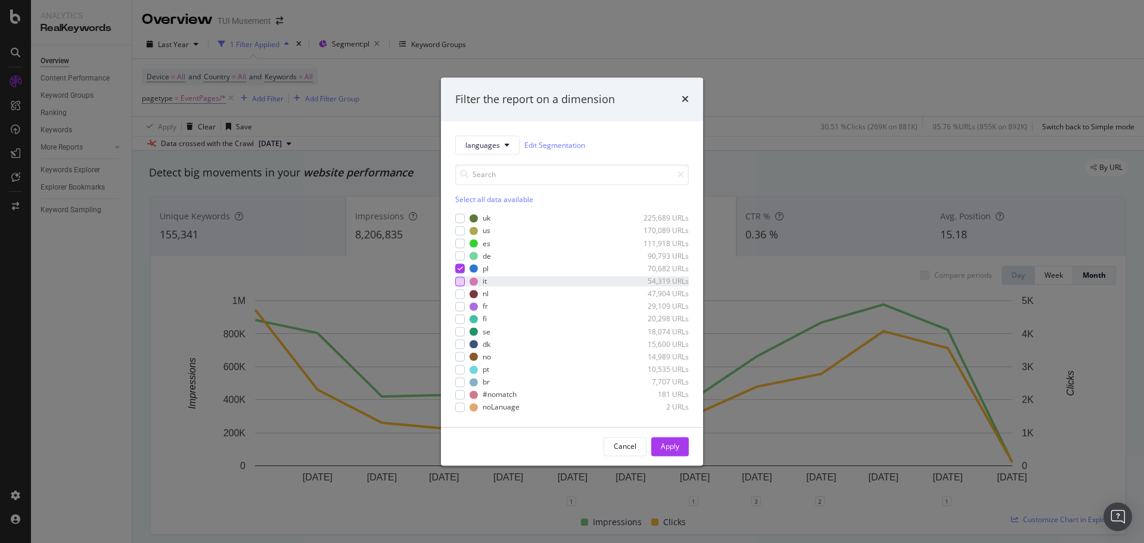
click at [460, 282] on div "modal" at bounding box center [460, 282] width 10 height 10
click at [461, 269] on icon "modal" at bounding box center [460, 269] width 5 height 6
click at [668, 445] on div "Apply" at bounding box center [670, 446] width 18 height 10
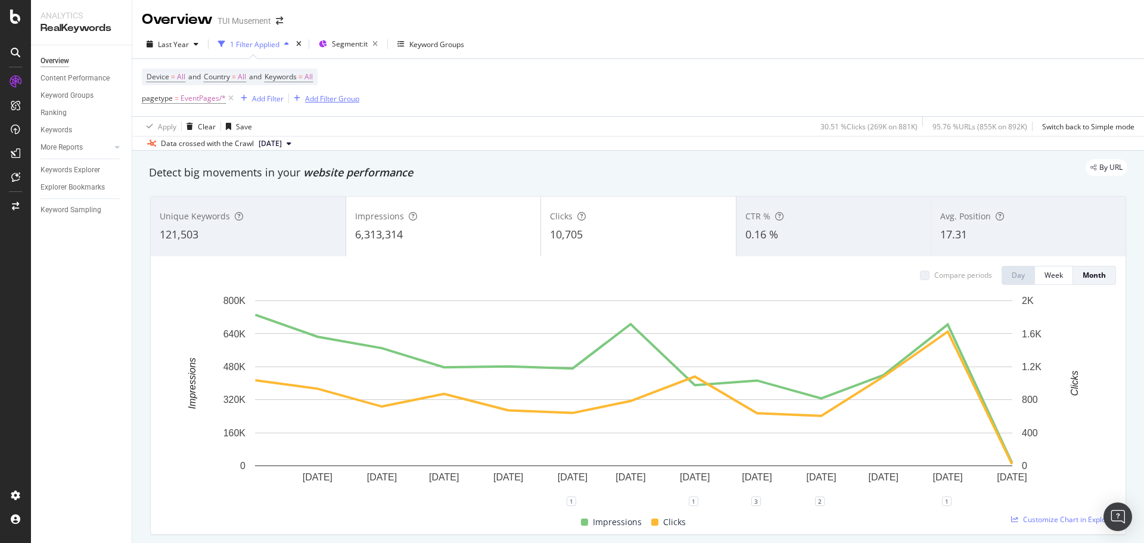
click at [232, 98] on icon at bounding box center [231, 98] width 10 height 12
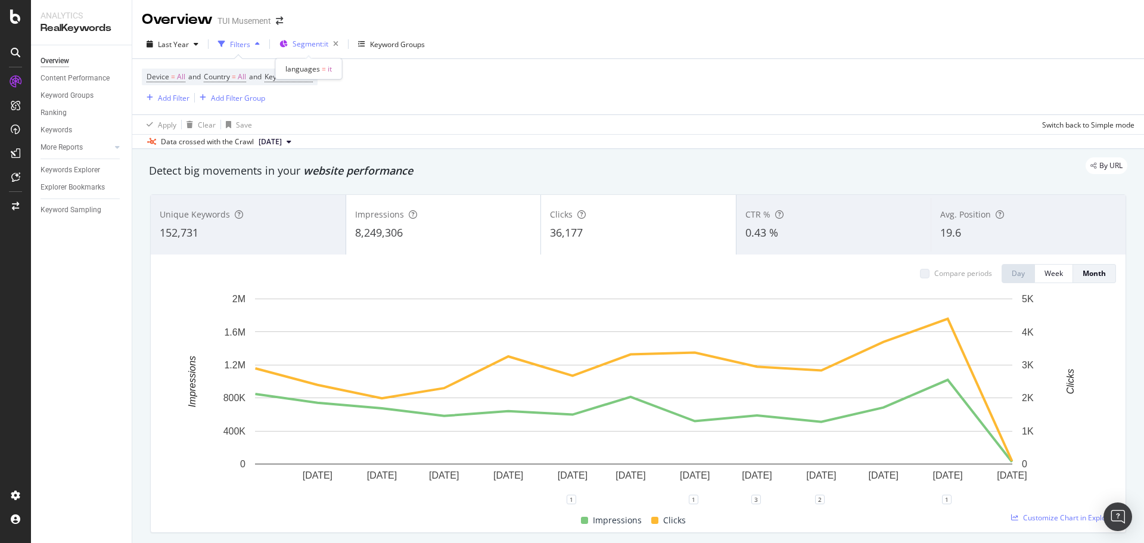
click at [303, 45] on span "Segment: it" at bounding box center [311, 44] width 36 height 10
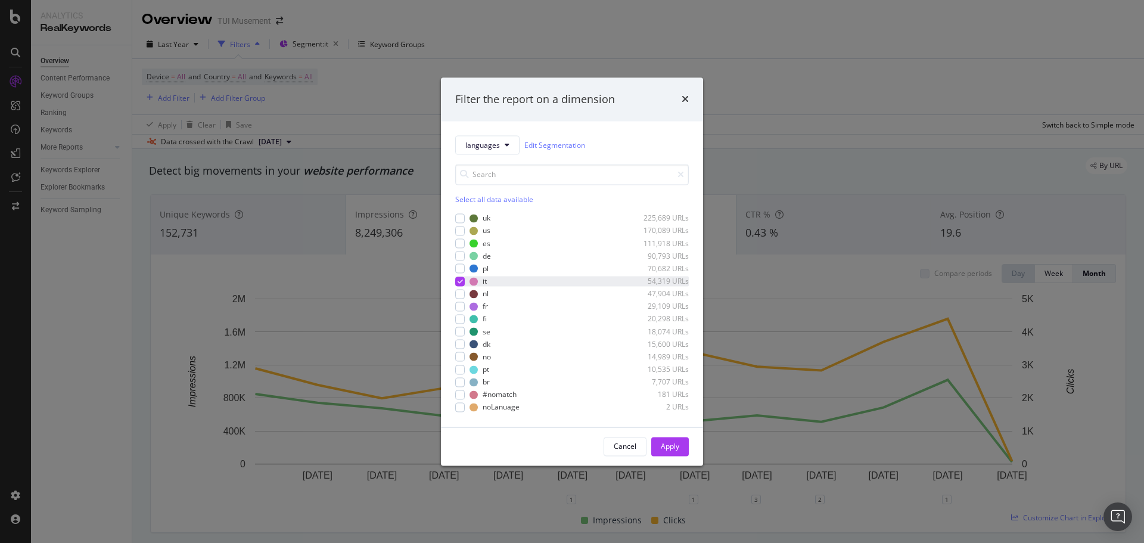
click at [461, 280] on icon "modal" at bounding box center [460, 281] width 5 height 6
click at [461, 293] on div "modal" at bounding box center [460, 294] width 10 height 10
click at [667, 449] on div "Apply" at bounding box center [670, 446] width 18 height 10
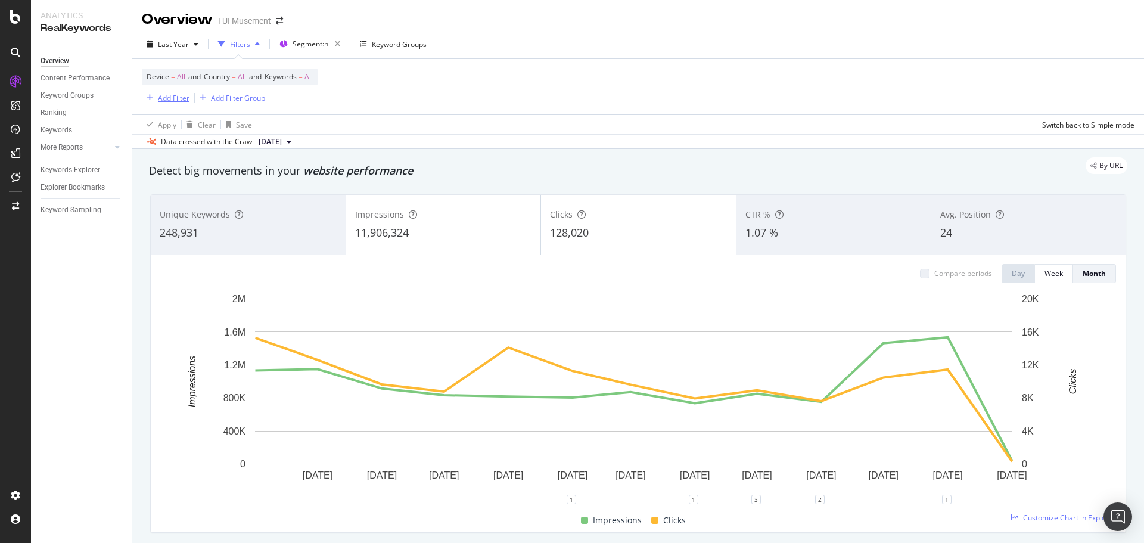
click at [180, 96] on div "Add Filter" at bounding box center [174, 98] width 32 height 10
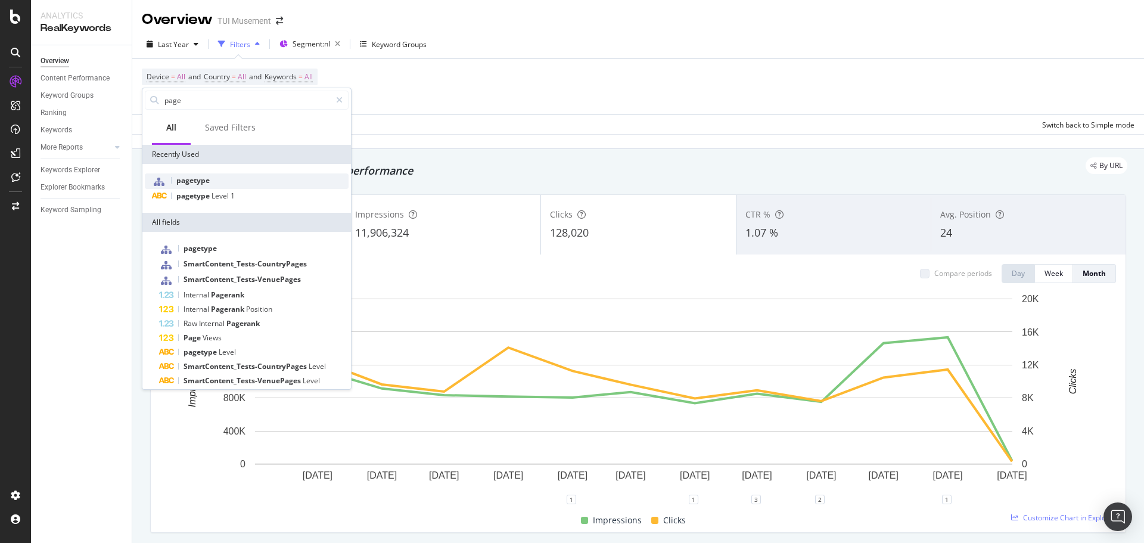
click at [209, 183] on span "pagetype" at bounding box center [192, 180] width 33 height 10
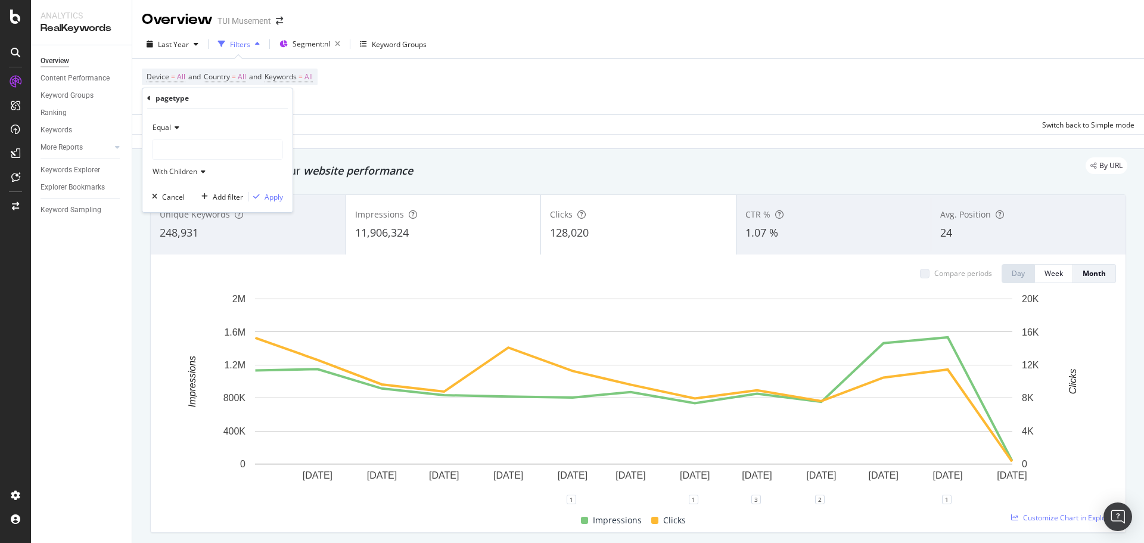
click at [203, 138] on div "Equal With Children" at bounding box center [217, 149] width 131 height 63
click at [200, 147] on div at bounding box center [218, 149] width 130 height 19
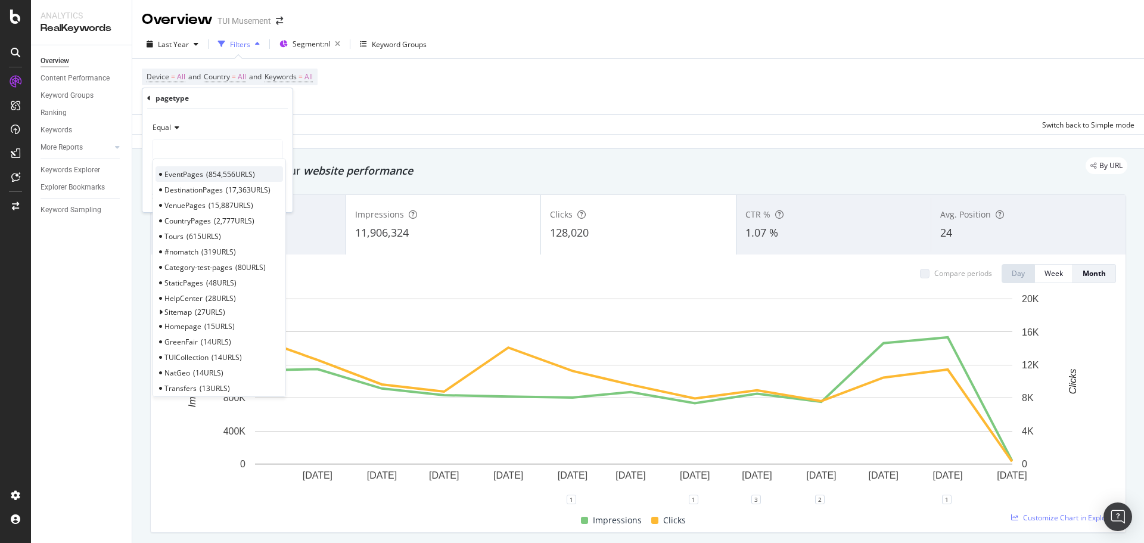
click at [206, 174] on span "854,556 URLS" at bounding box center [230, 174] width 49 height 10
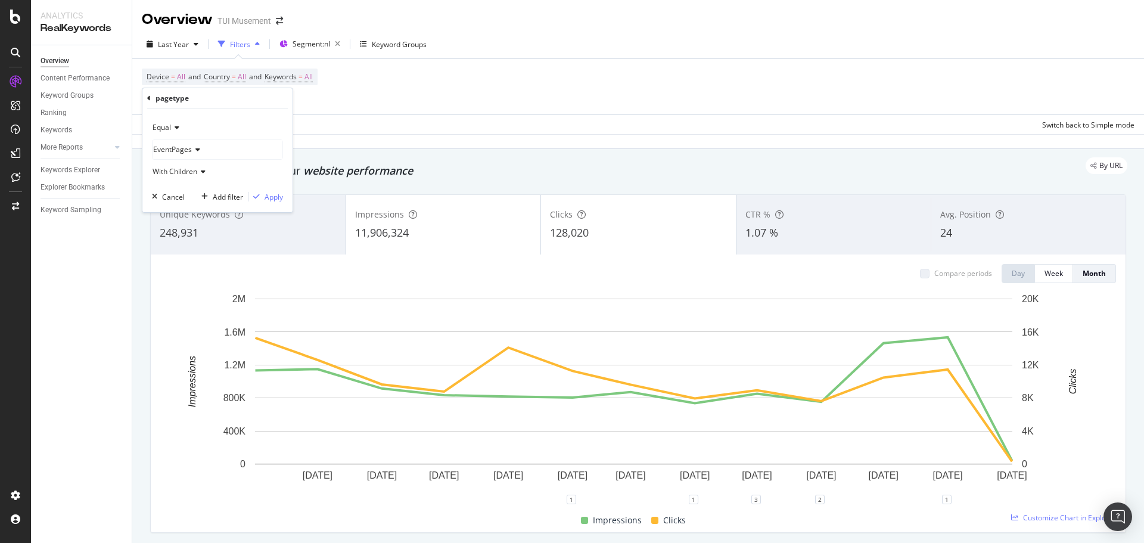
click at [271, 189] on div "Equal EventPages With Children Cancel Add filter Apply" at bounding box center [217, 160] width 150 height 104
click at [275, 197] on div "Apply" at bounding box center [274, 197] width 18 height 10
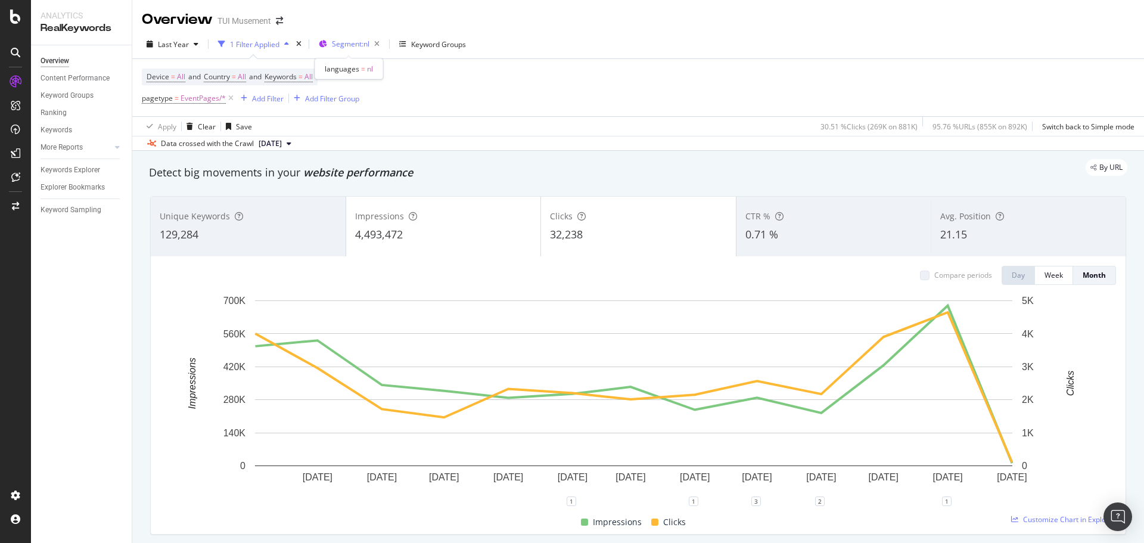
click at [356, 39] on span "Segment: nl" at bounding box center [351, 44] width 38 height 10
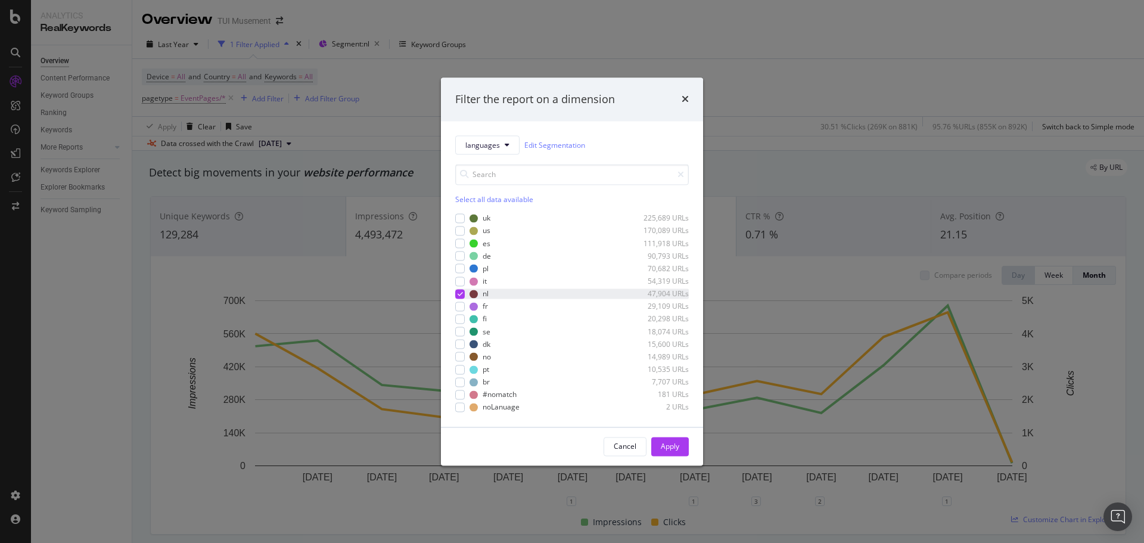
click at [461, 290] on div "modal" at bounding box center [460, 294] width 10 height 10
click at [461, 303] on div "modal" at bounding box center [460, 307] width 10 height 10
click at [682, 452] on button "Apply" at bounding box center [670, 446] width 38 height 19
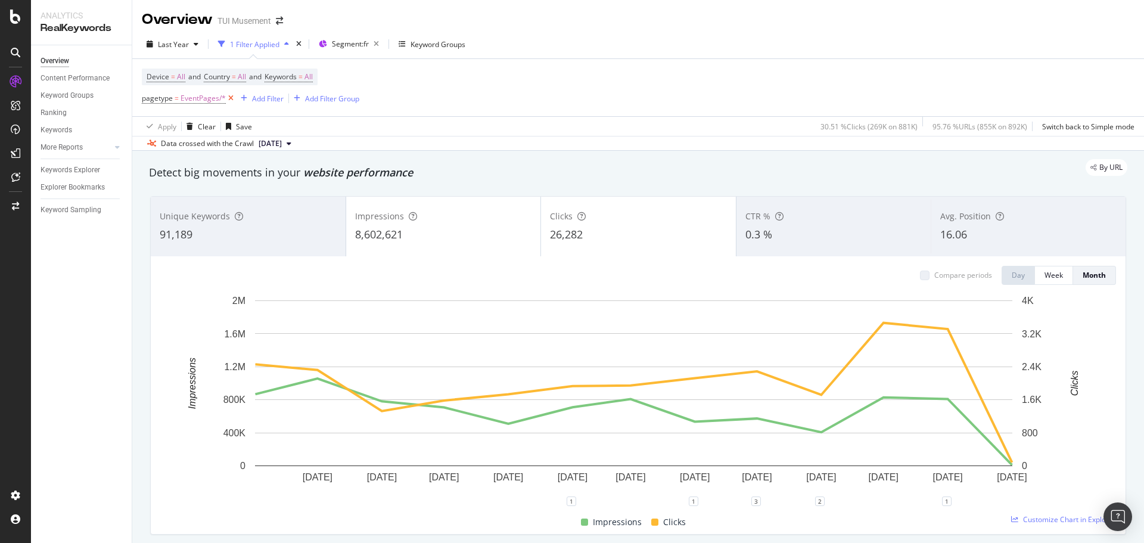
click at [232, 97] on icon at bounding box center [231, 98] width 10 height 12
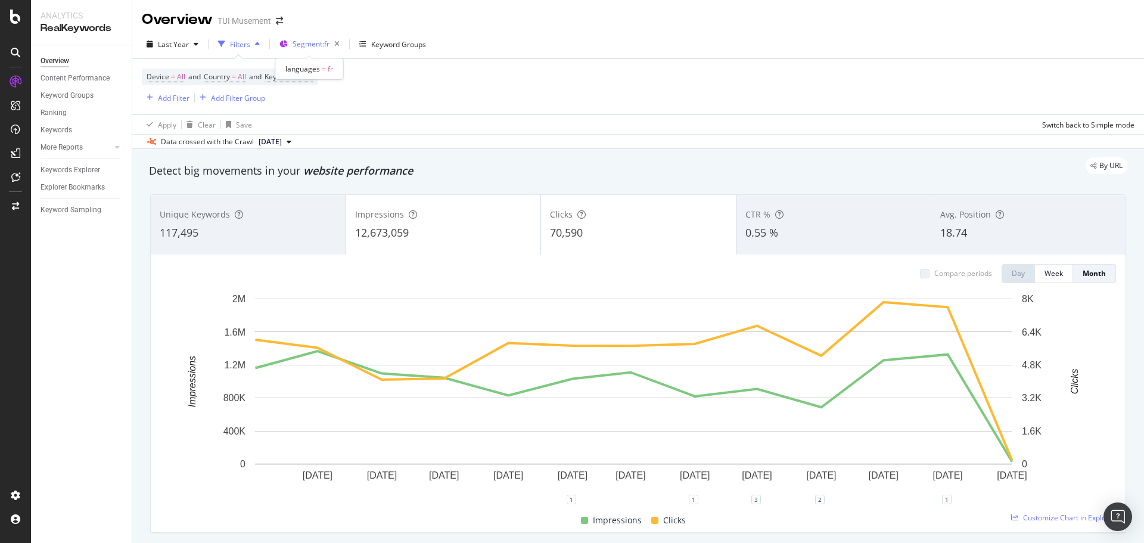
click at [312, 42] on span "Segment: fr" at bounding box center [311, 44] width 37 height 10
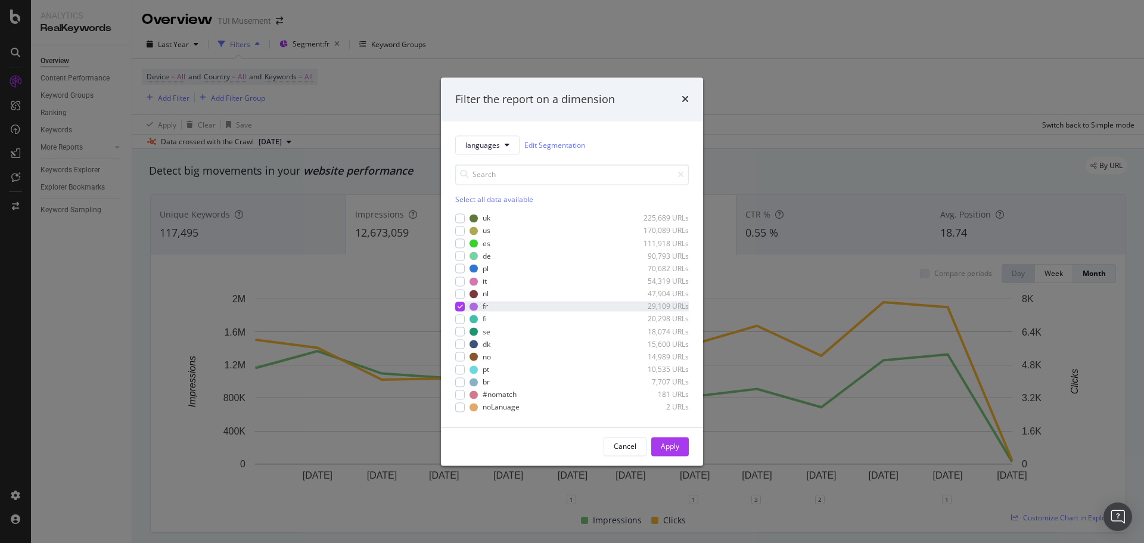
click at [461, 306] on icon "modal" at bounding box center [460, 306] width 5 height 6
click at [461, 321] on div "modal" at bounding box center [460, 319] width 10 height 10
click at [678, 449] on div "Apply" at bounding box center [670, 446] width 18 height 10
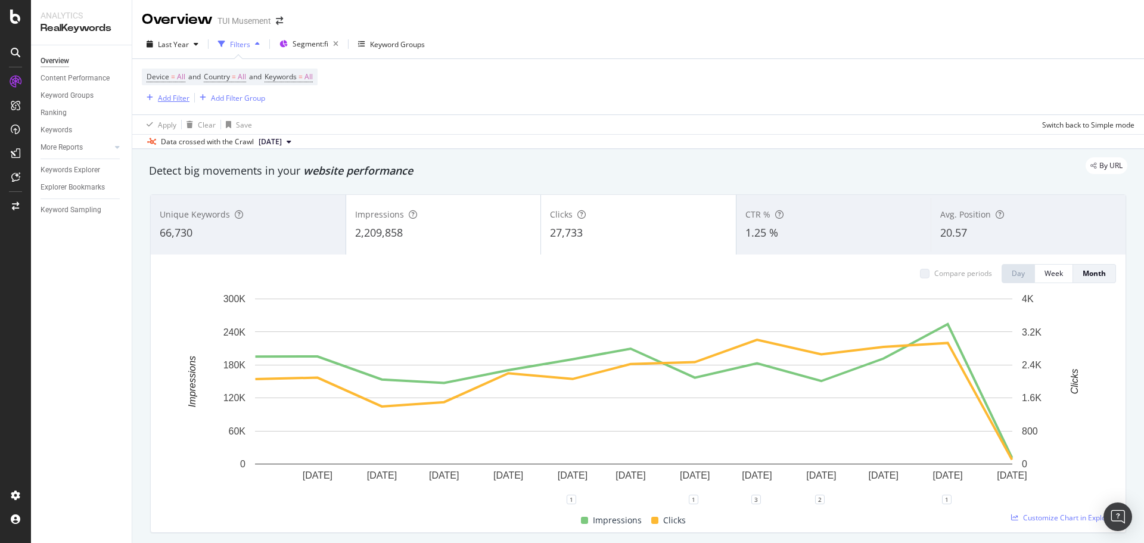
click at [170, 93] on div "Add Filter" at bounding box center [174, 98] width 32 height 10
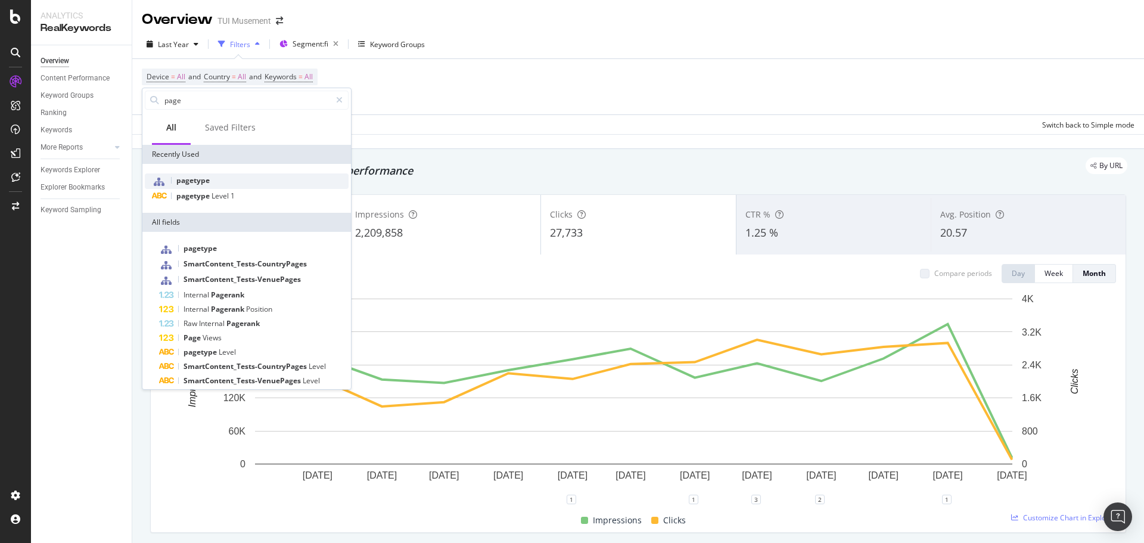
click at [213, 179] on div "pagetype" at bounding box center [247, 180] width 204 height 15
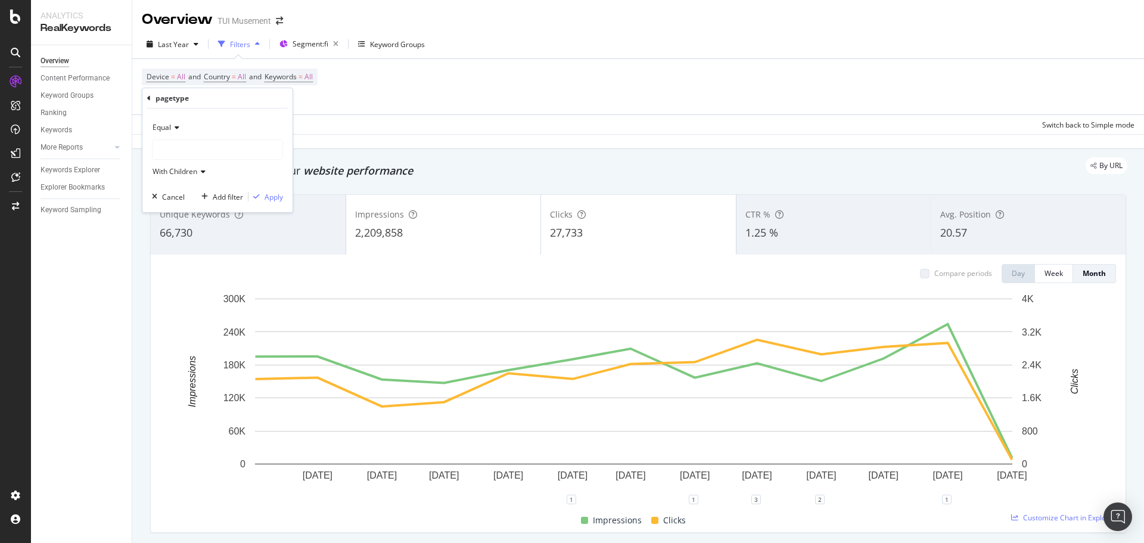
click at [198, 145] on div at bounding box center [218, 149] width 130 height 19
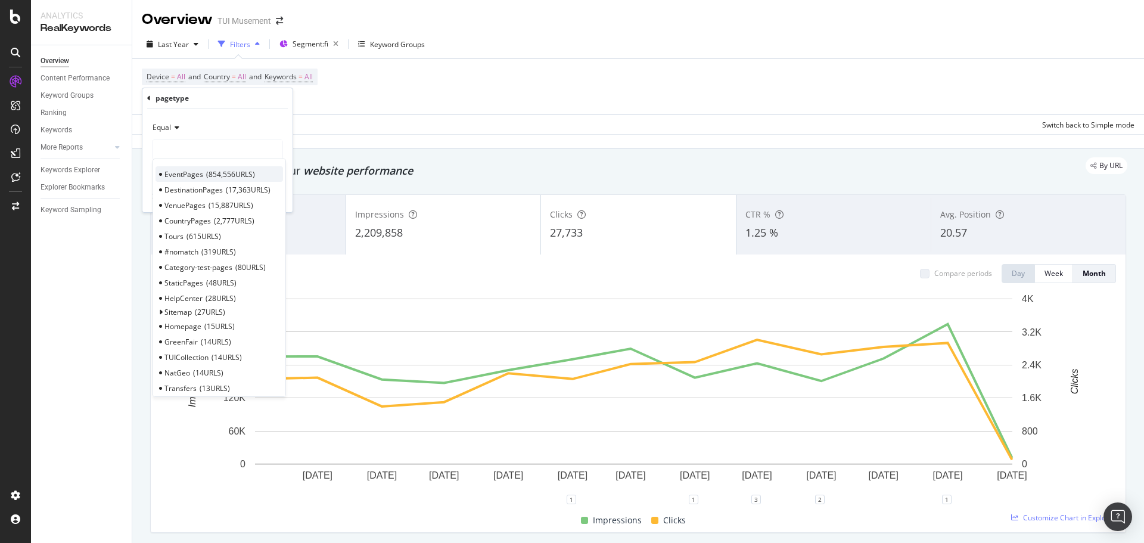
click at [224, 180] on div "EventPages 854,556 URLS" at bounding box center [220, 173] width 128 height 15
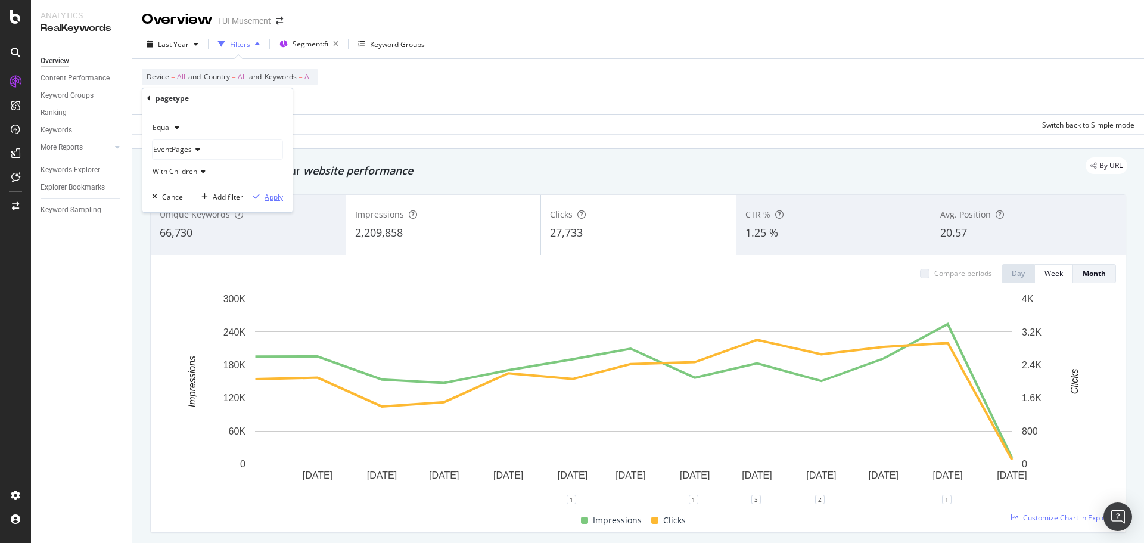
drag, startPoint x: 264, startPoint y: 195, endPoint x: 404, endPoint y: 162, distance: 144.0
click at [265, 194] on div "Apply" at bounding box center [274, 197] width 18 height 10
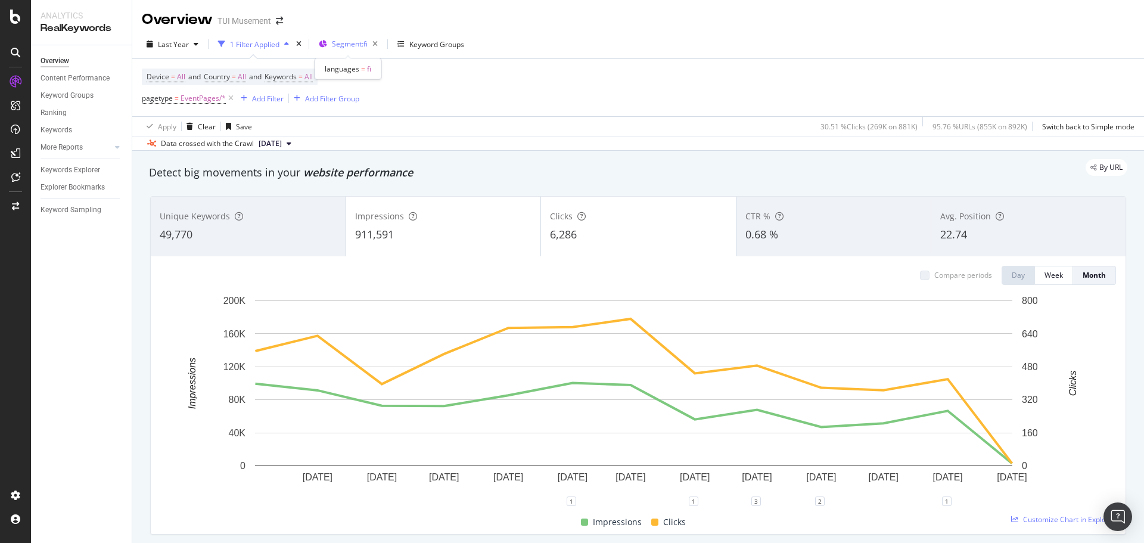
click at [352, 44] on span "Segment: fi" at bounding box center [350, 44] width 36 height 10
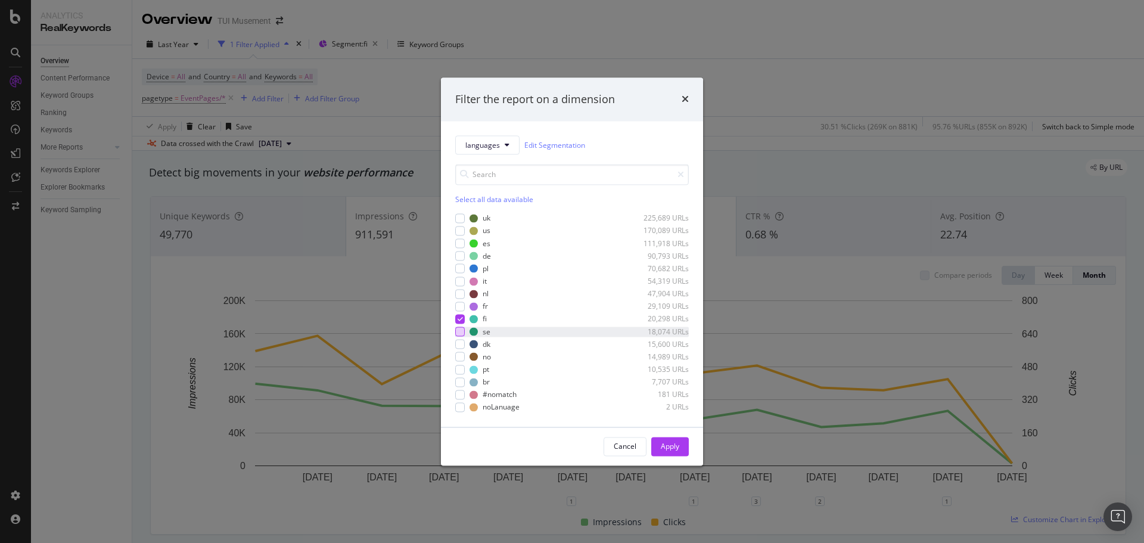
click at [461, 332] on div "modal" at bounding box center [460, 332] width 10 height 10
drag, startPoint x: 462, startPoint y: 321, endPoint x: 551, endPoint y: 373, distance: 102.8
click at [463, 321] on icon "modal" at bounding box center [460, 319] width 5 height 6
click at [678, 449] on div "Apply" at bounding box center [670, 446] width 18 height 10
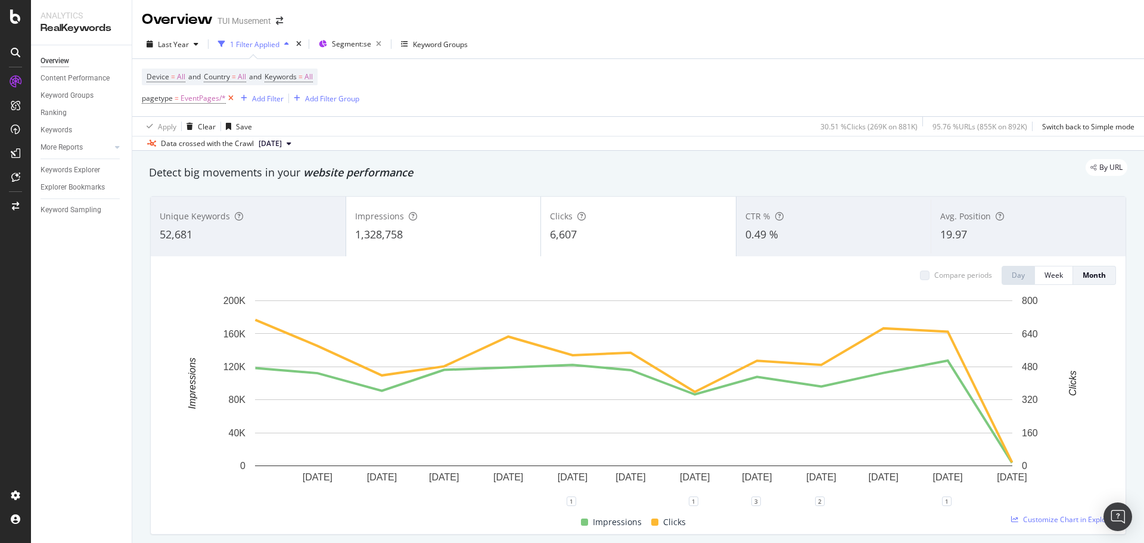
click at [230, 96] on icon at bounding box center [231, 98] width 10 height 12
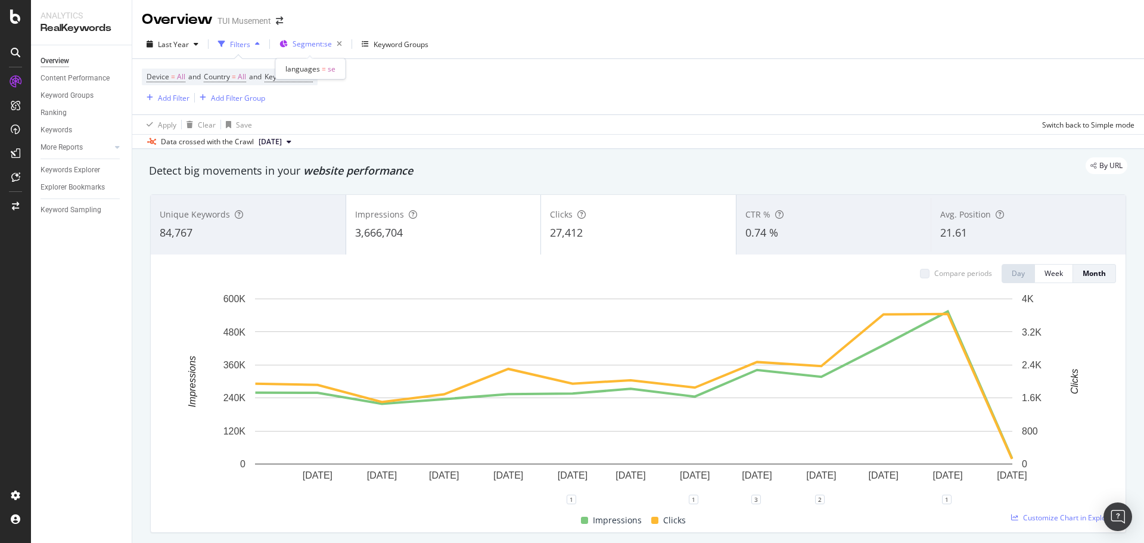
click at [314, 41] on span "Segment: se" at bounding box center [312, 44] width 39 height 10
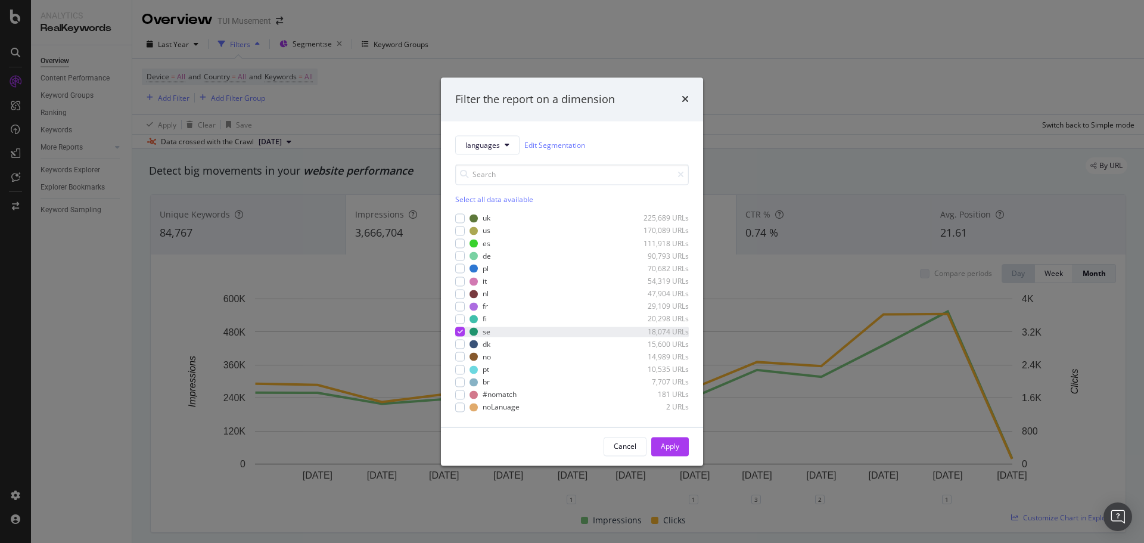
click at [459, 329] on icon "modal" at bounding box center [460, 332] width 5 height 6
click at [462, 347] on div "modal" at bounding box center [460, 345] width 10 height 10
click at [681, 445] on button "Apply" at bounding box center [670, 446] width 38 height 19
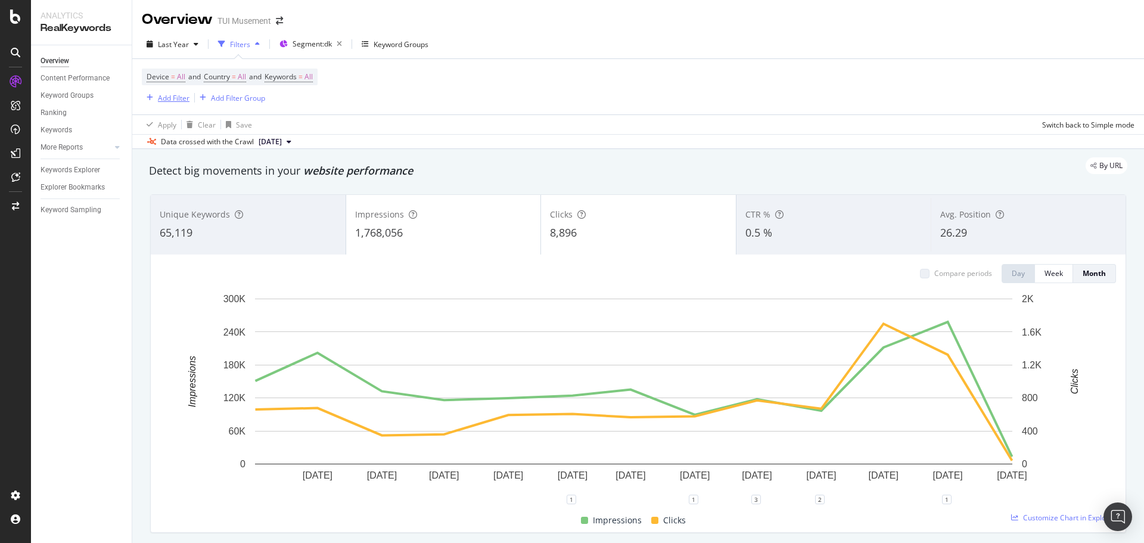
click at [157, 94] on div "Add Filter" at bounding box center [166, 97] width 48 height 13
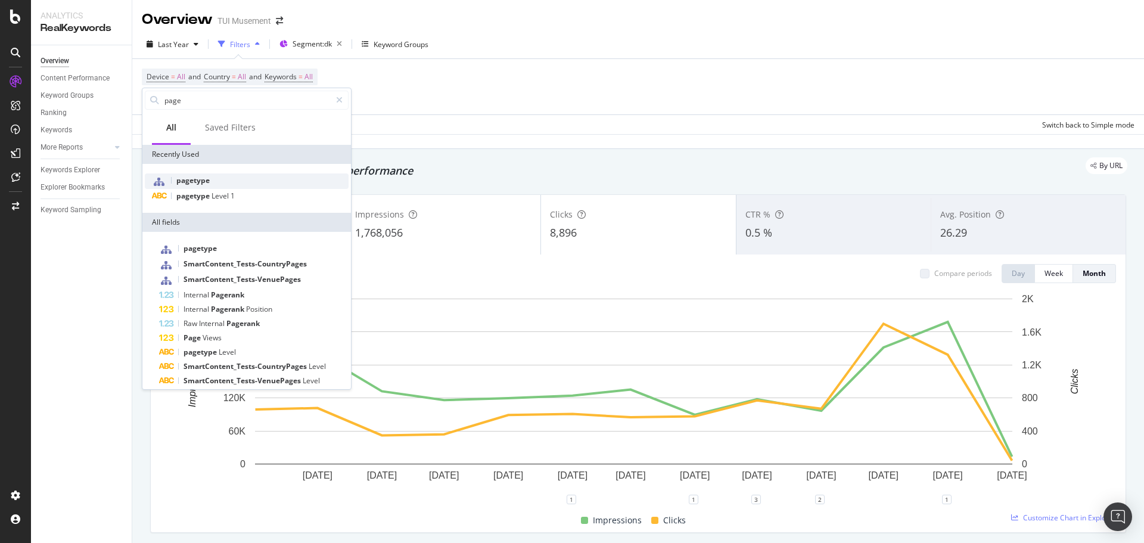
click at [208, 180] on span "pagetype" at bounding box center [192, 180] width 33 height 10
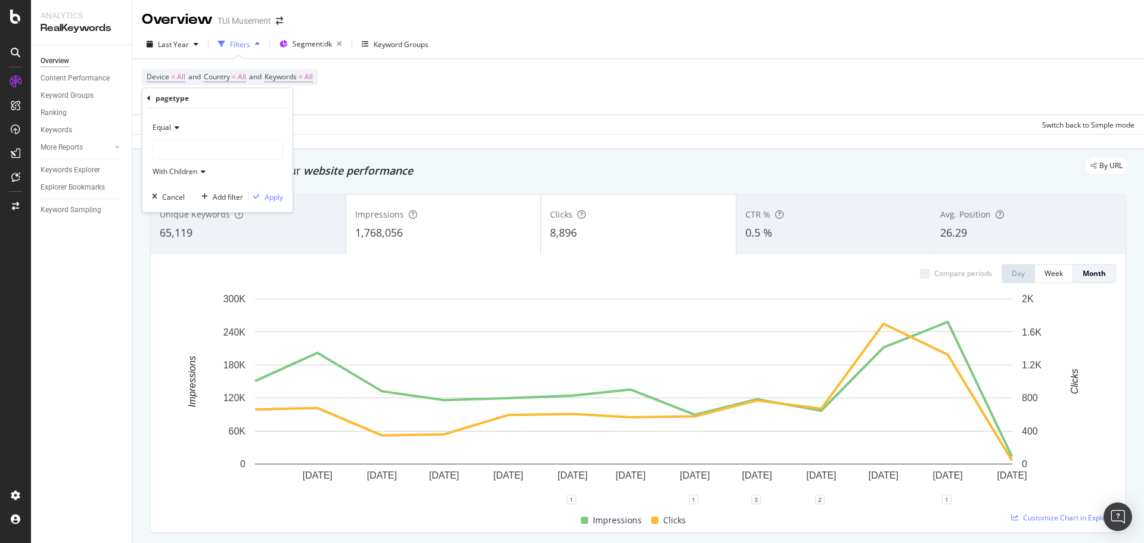
click at [214, 151] on div at bounding box center [218, 149] width 130 height 19
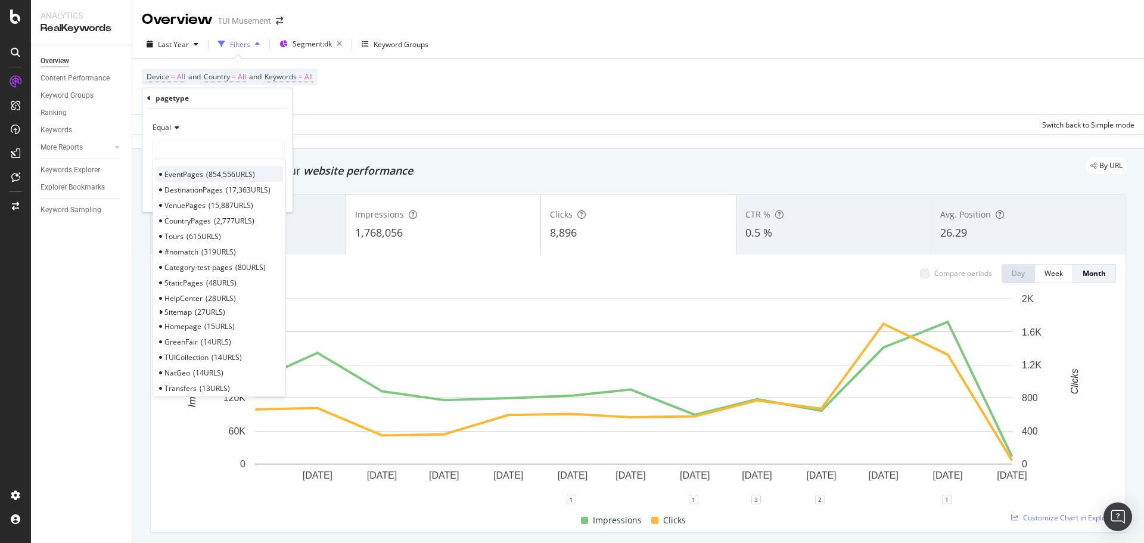
click at [216, 173] on span "854,556 URLS" at bounding box center [230, 174] width 49 height 10
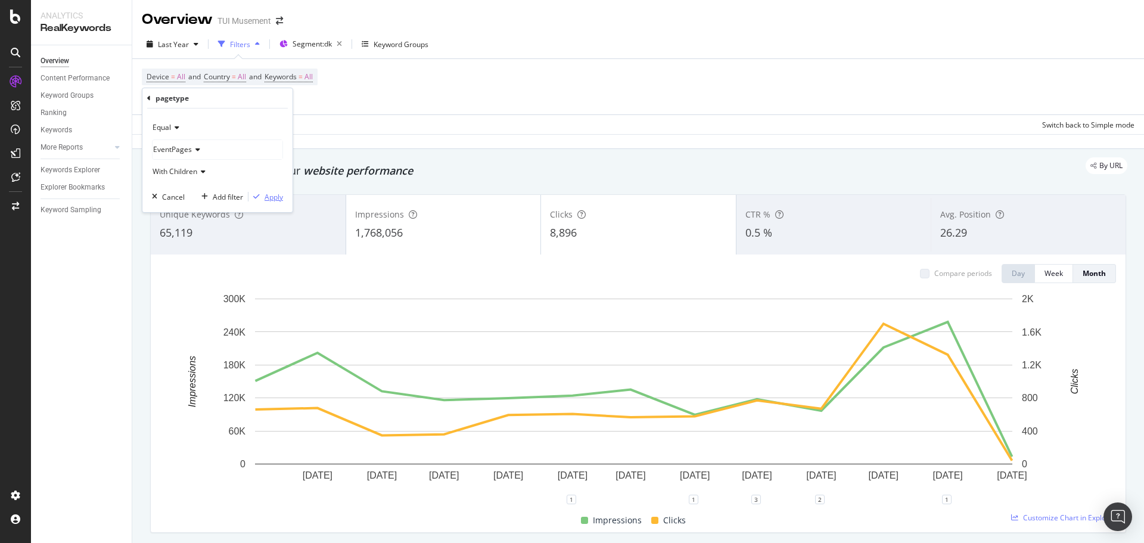
drag, startPoint x: 268, startPoint y: 193, endPoint x: 275, endPoint y: 181, distance: 13.4
click at [267, 193] on div "Apply" at bounding box center [274, 197] width 18 height 10
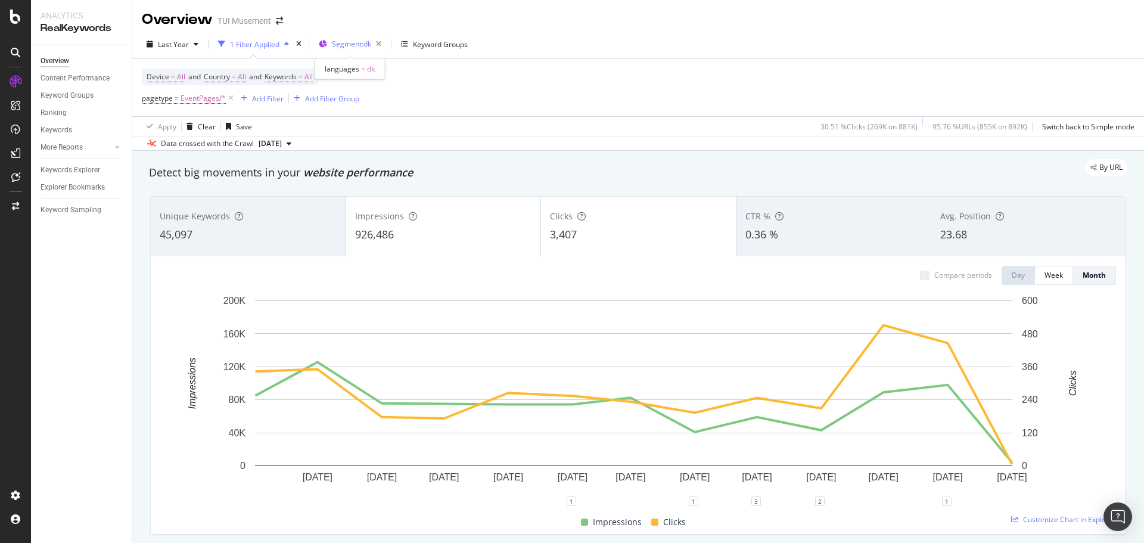
click at [353, 49] on span "Segment: dk" at bounding box center [351, 44] width 39 height 10
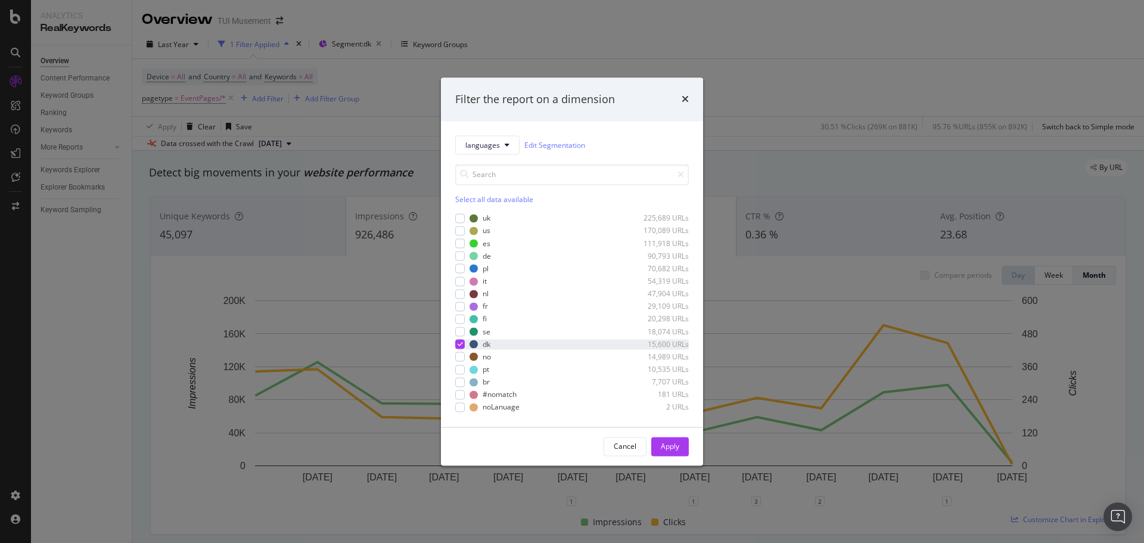
click at [455, 344] on div "modal" at bounding box center [460, 345] width 10 height 10
click at [461, 354] on div "modal" at bounding box center [460, 357] width 10 height 10
click at [675, 445] on div "Apply" at bounding box center [670, 446] width 18 height 10
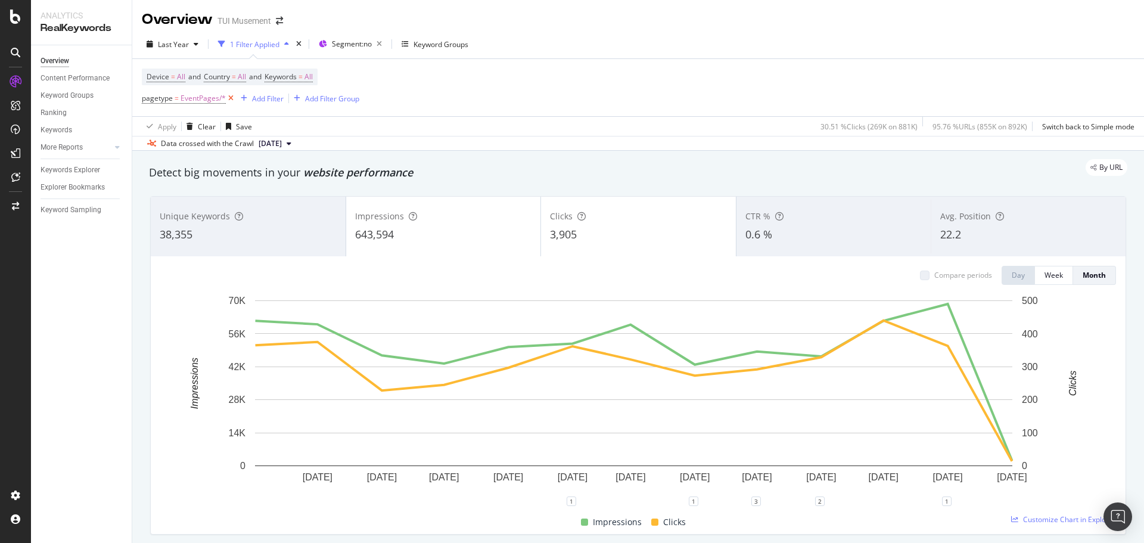
click at [231, 93] on icon at bounding box center [231, 98] width 10 height 12
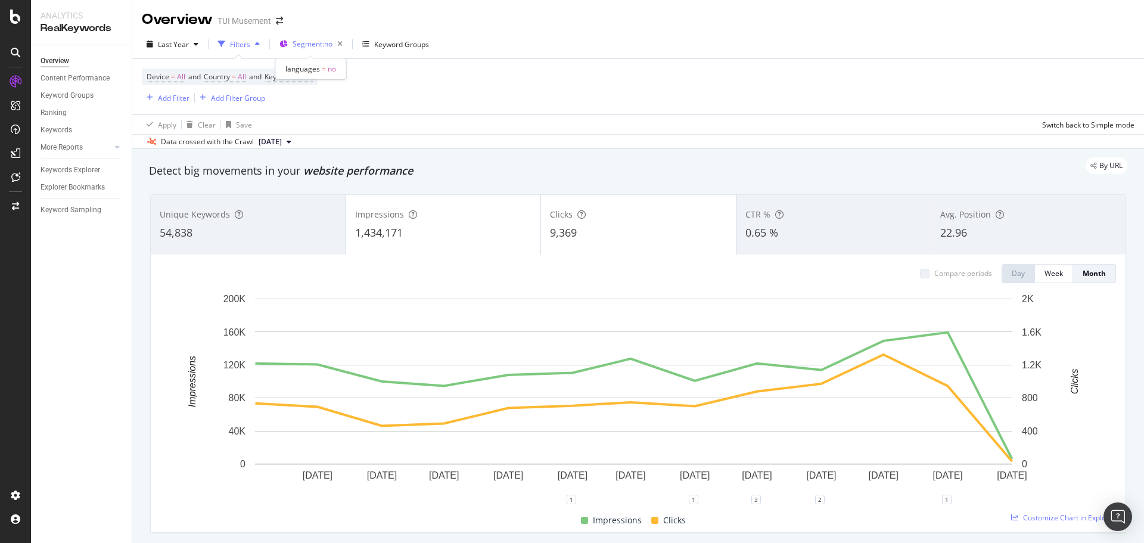
click at [322, 45] on span "Segment: no" at bounding box center [313, 44] width 40 height 10
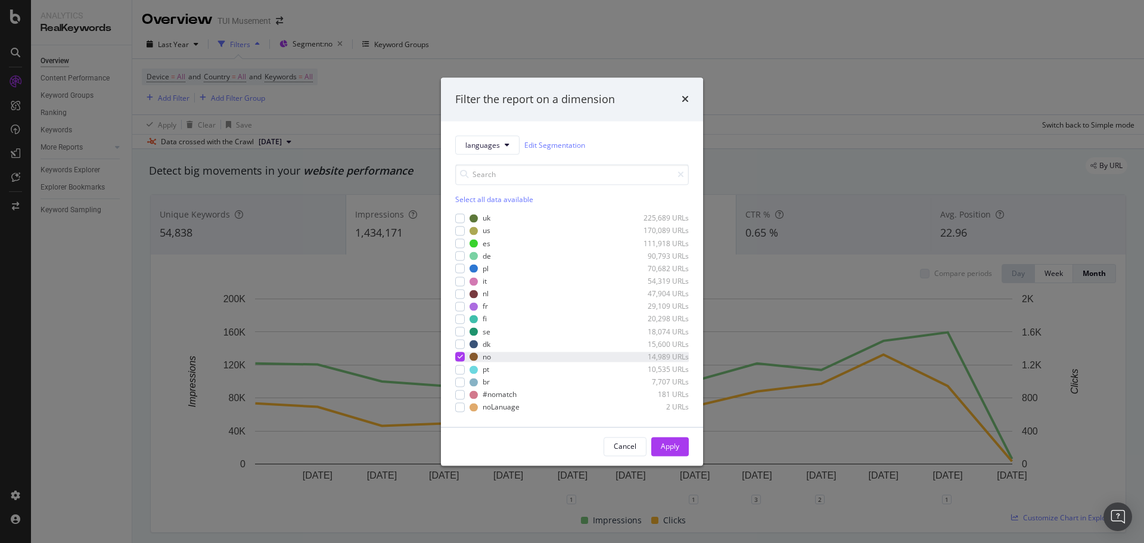
click at [457, 356] on div "modal" at bounding box center [460, 357] width 10 height 10
click at [459, 373] on div "modal" at bounding box center [460, 370] width 10 height 10
click at [671, 447] on div "Apply" at bounding box center [670, 446] width 18 height 10
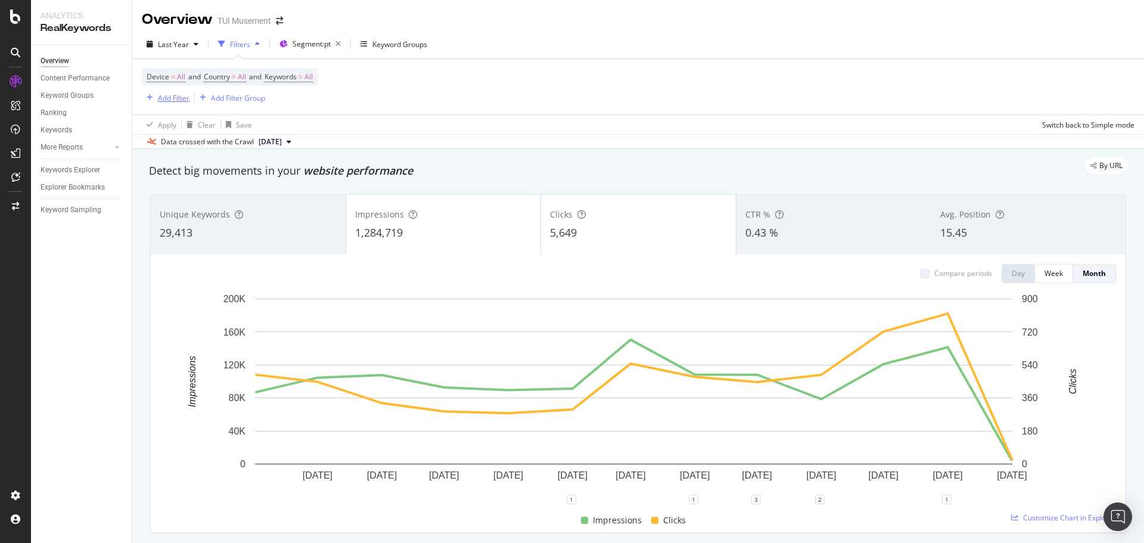
click at [172, 101] on div "Add Filter" at bounding box center [174, 98] width 32 height 10
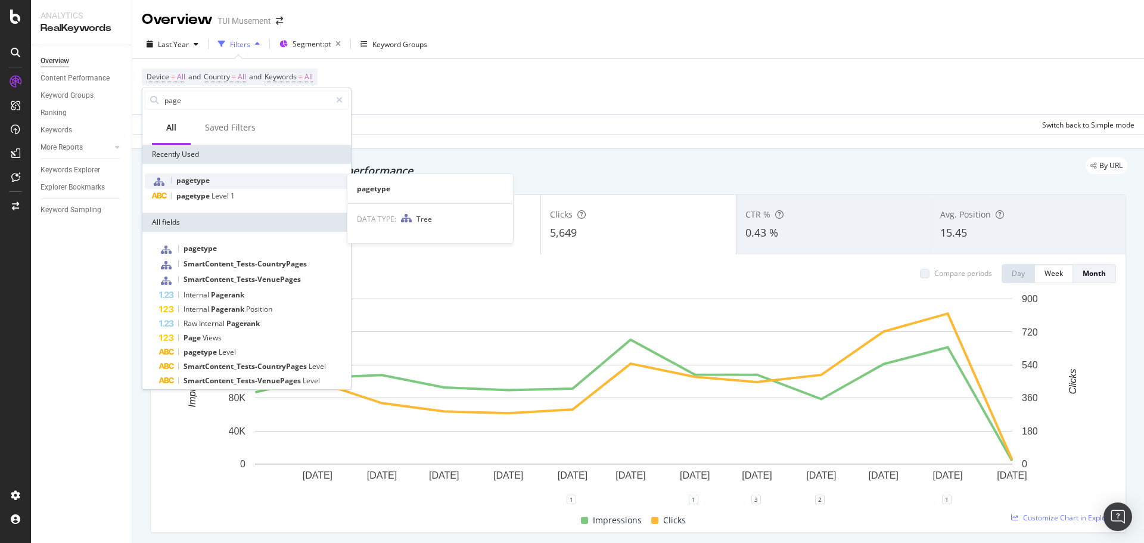
click at [201, 176] on span "pagetype" at bounding box center [192, 180] width 33 height 10
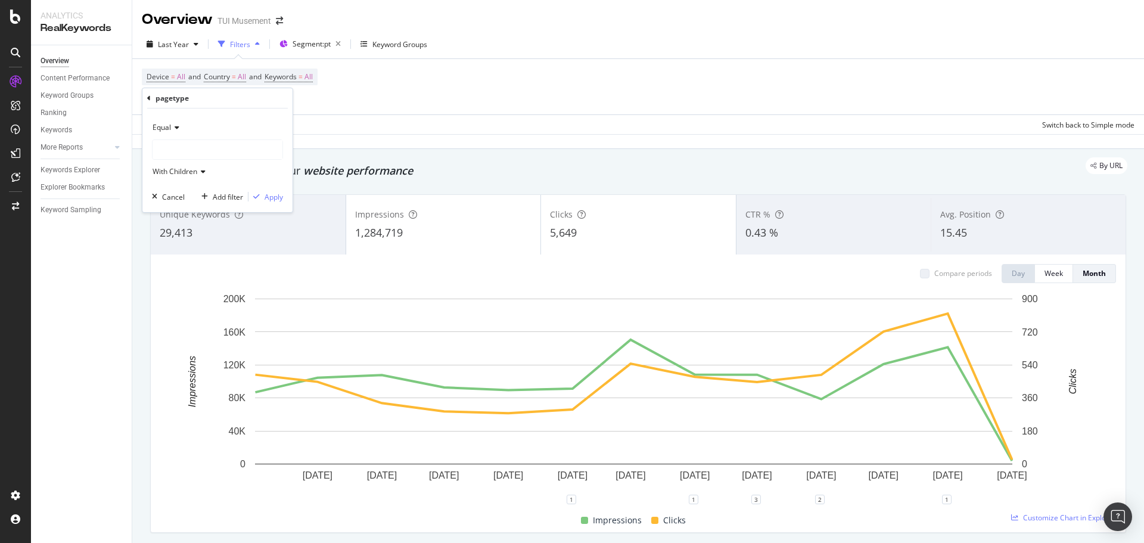
click at [206, 141] on div at bounding box center [218, 149] width 130 height 19
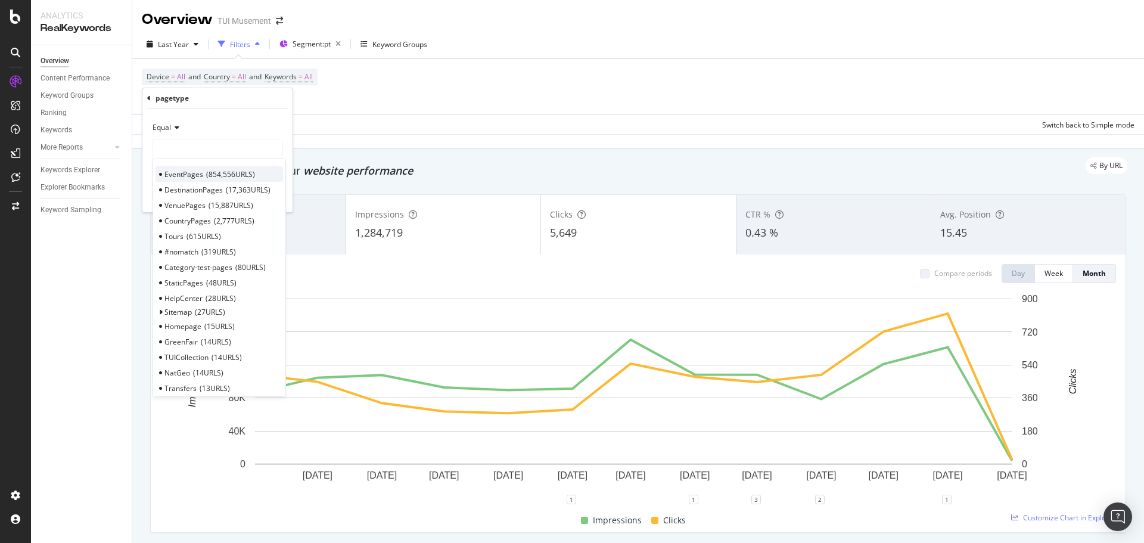
click at [204, 177] on div "EventPages 854,556 URLS" at bounding box center [220, 173] width 128 height 15
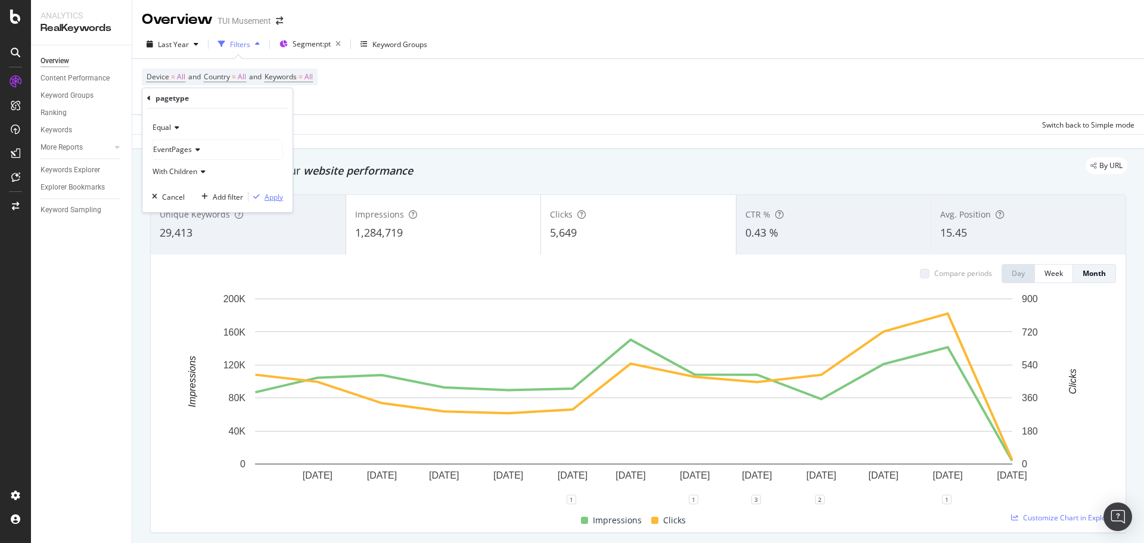
click at [269, 195] on div "Apply" at bounding box center [274, 197] width 18 height 10
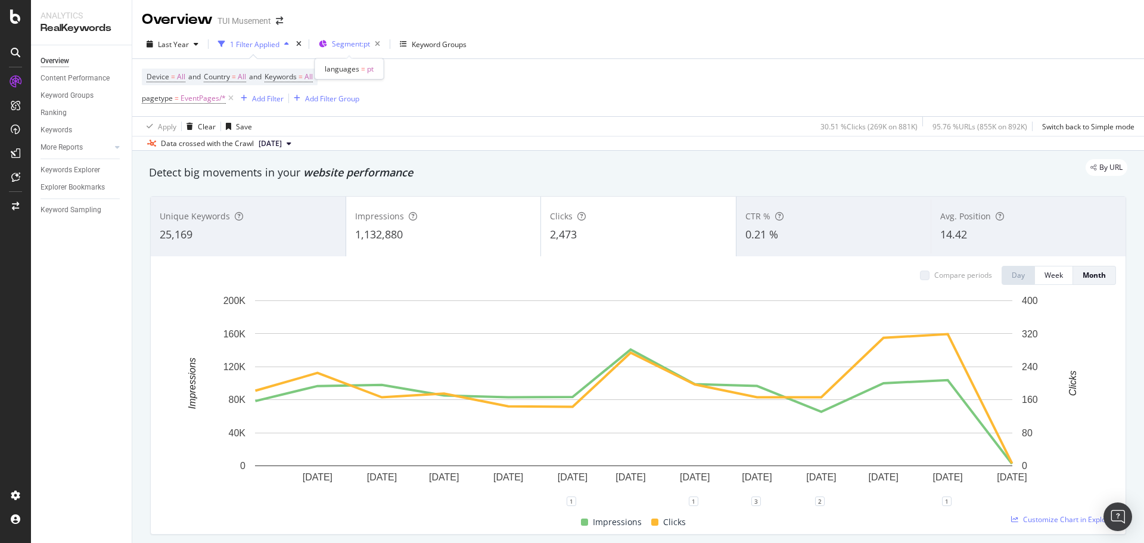
click at [359, 41] on span "Segment: pt" at bounding box center [351, 44] width 38 height 10
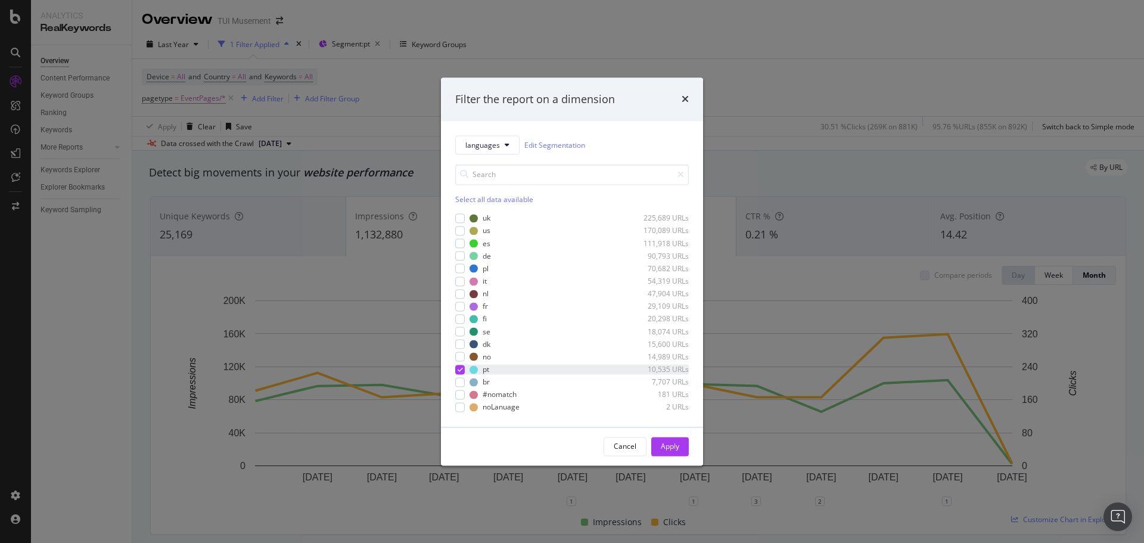
click at [458, 371] on icon "modal" at bounding box center [460, 370] width 5 height 6
click at [460, 384] on div "modal" at bounding box center [460, 382] width 10 height 10
click at [669, 443] on div "Apply" at bounding box center [670, 446] width 18 height 10
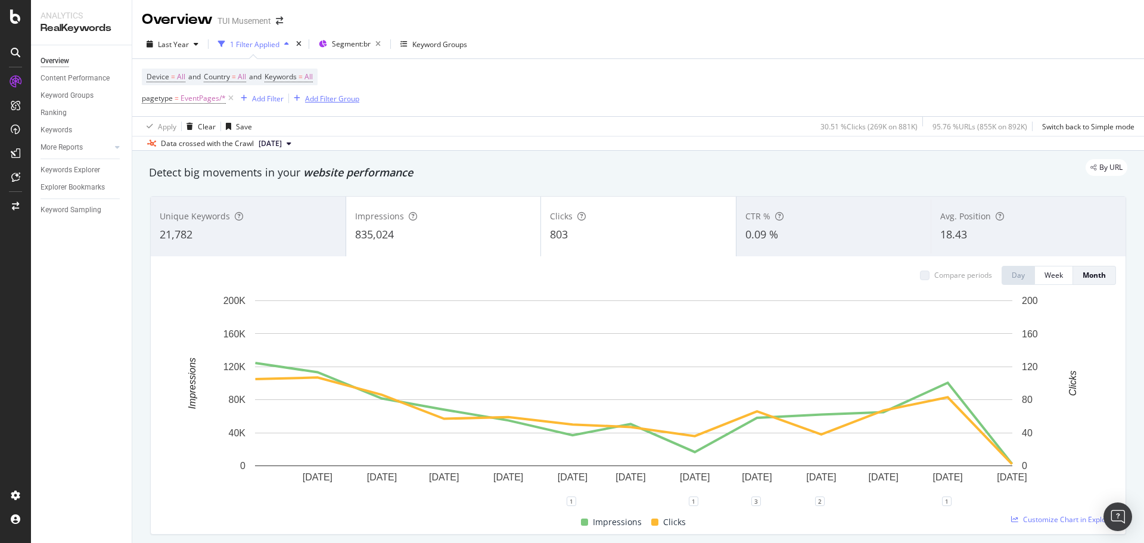
click at [229, 97] on icon at bounding box center [231, 98] width 10 height 12
